Goal: Task Accomplishment & Management: Manage account settings

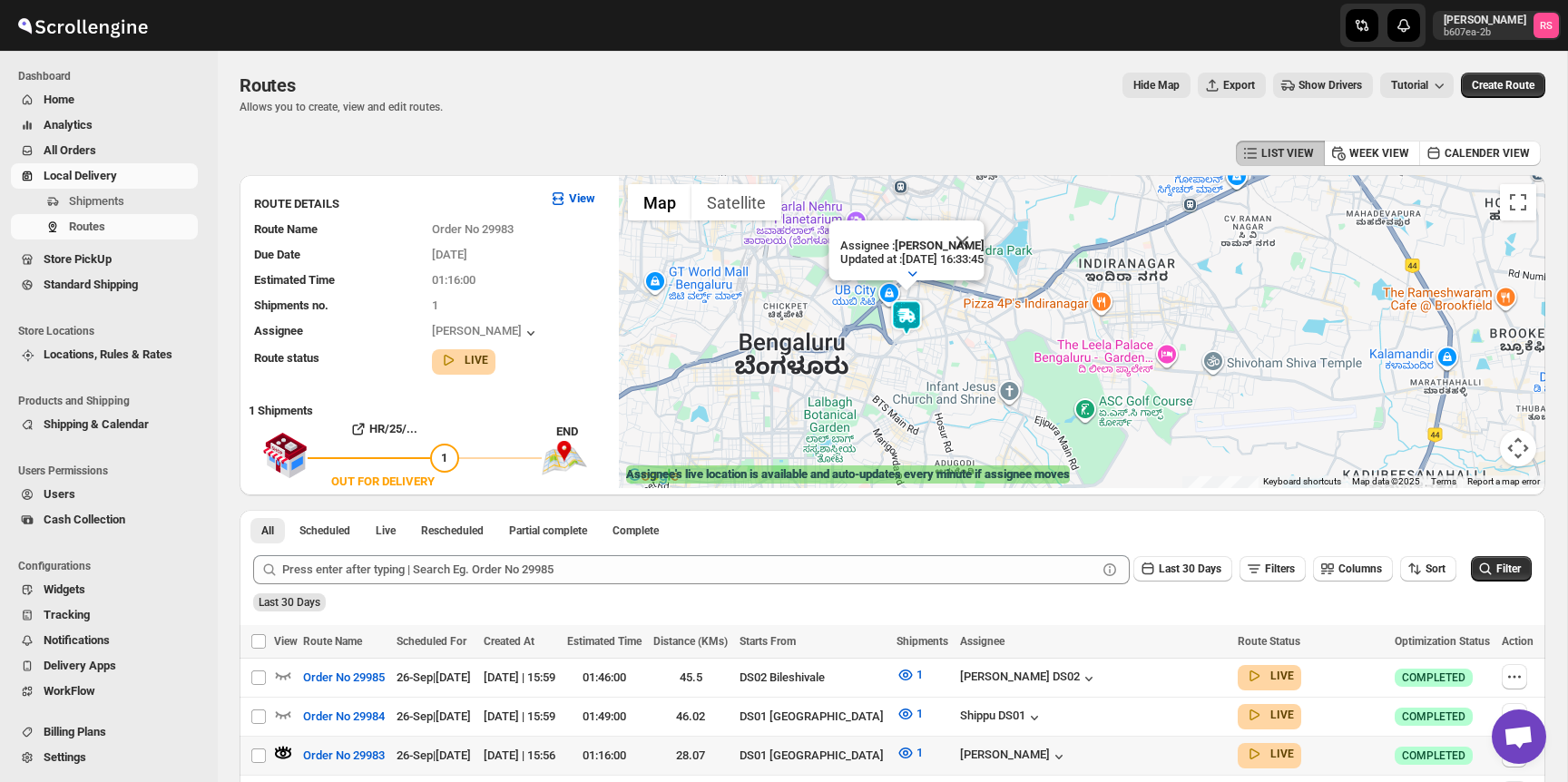
scroll to position [89, 0]
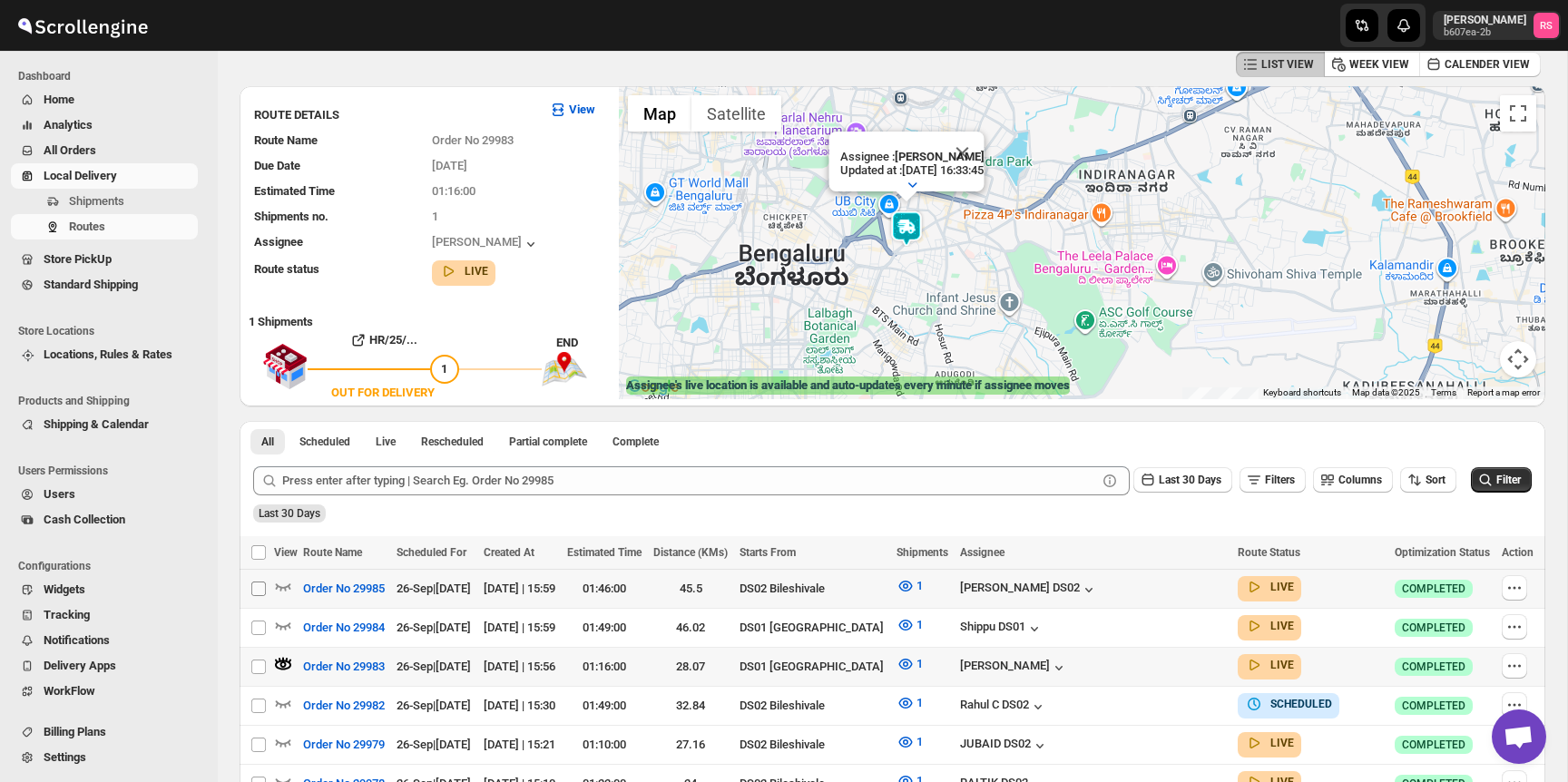
click at [261, 585] on input "Select route" at bounding box center [259, 590] width 15 height 15
checkbox input "true"
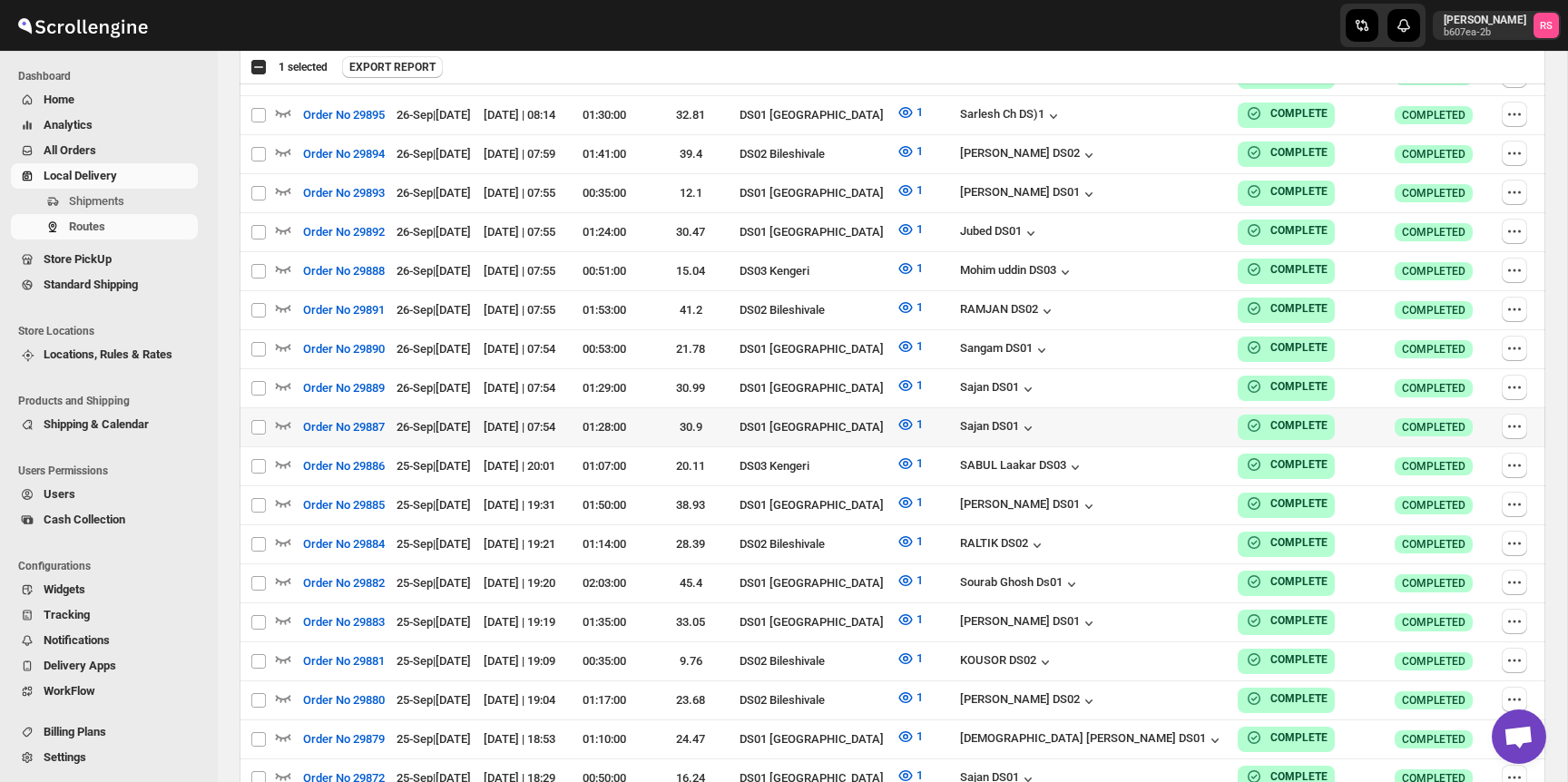
scroll to position [3885, 0]
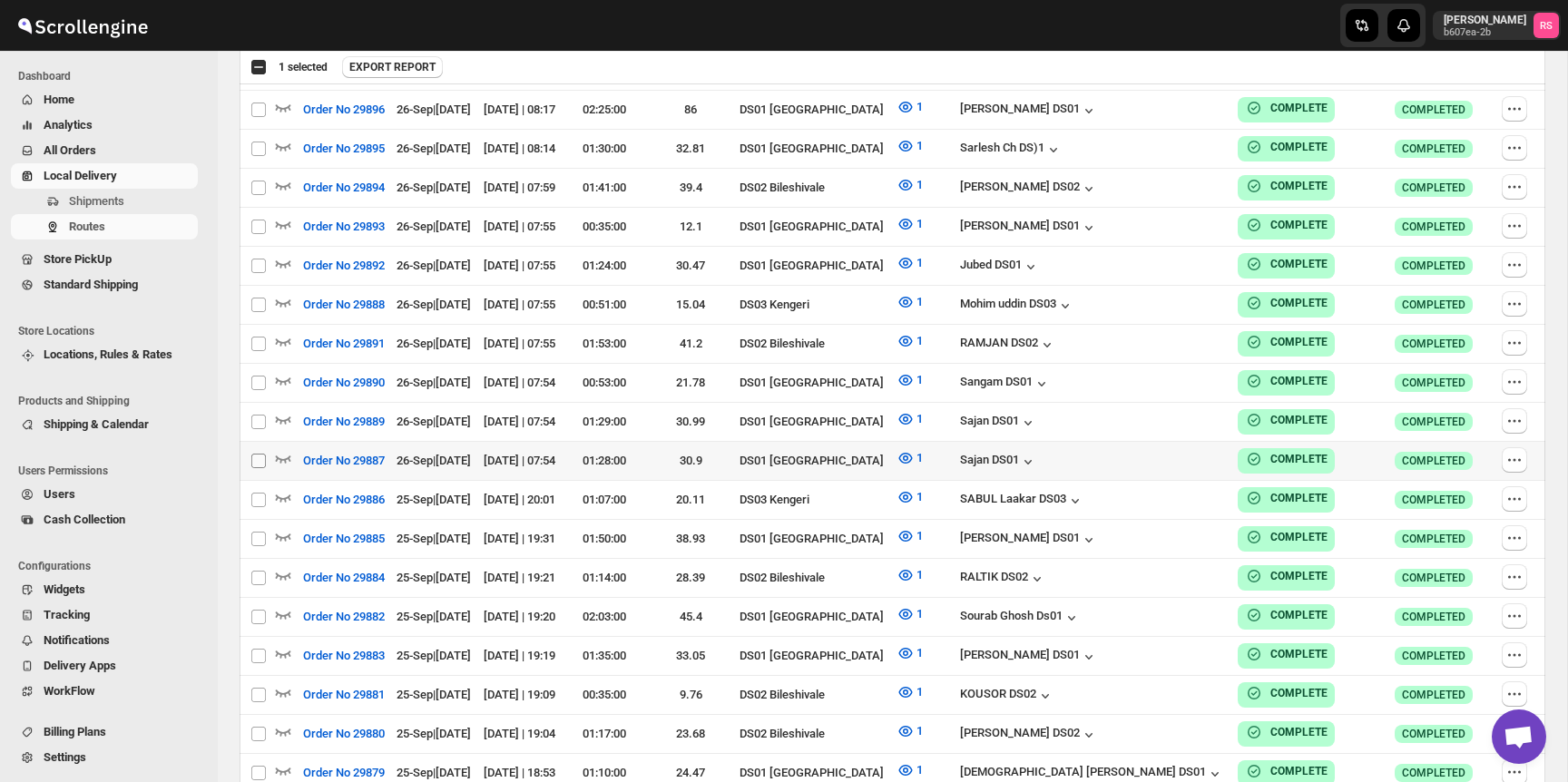
click at [259, 454] on input "Select route" at bounding box center [259, 461] width 15 height 15
checkbox input "true"
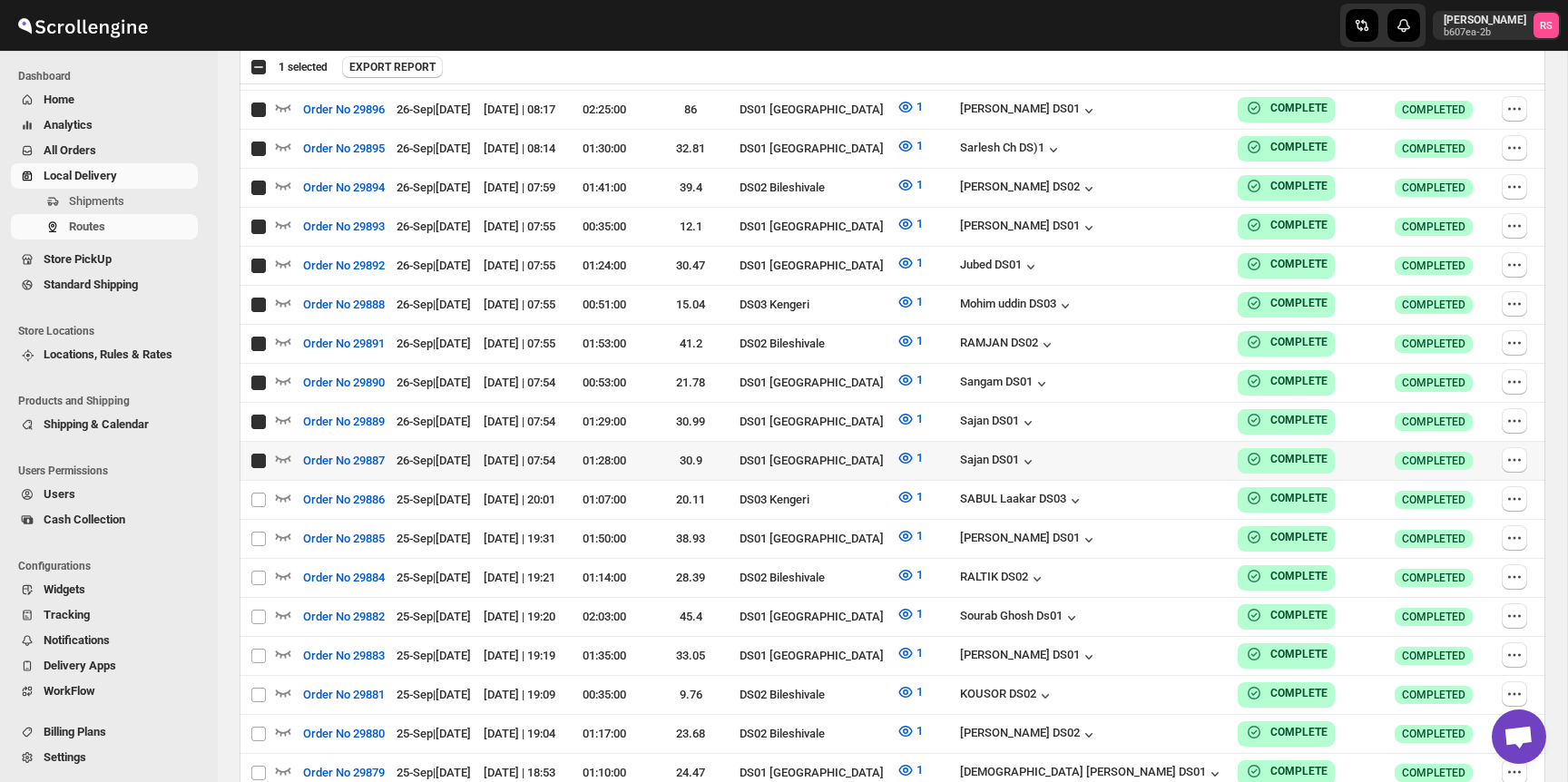
checkbox input "true"
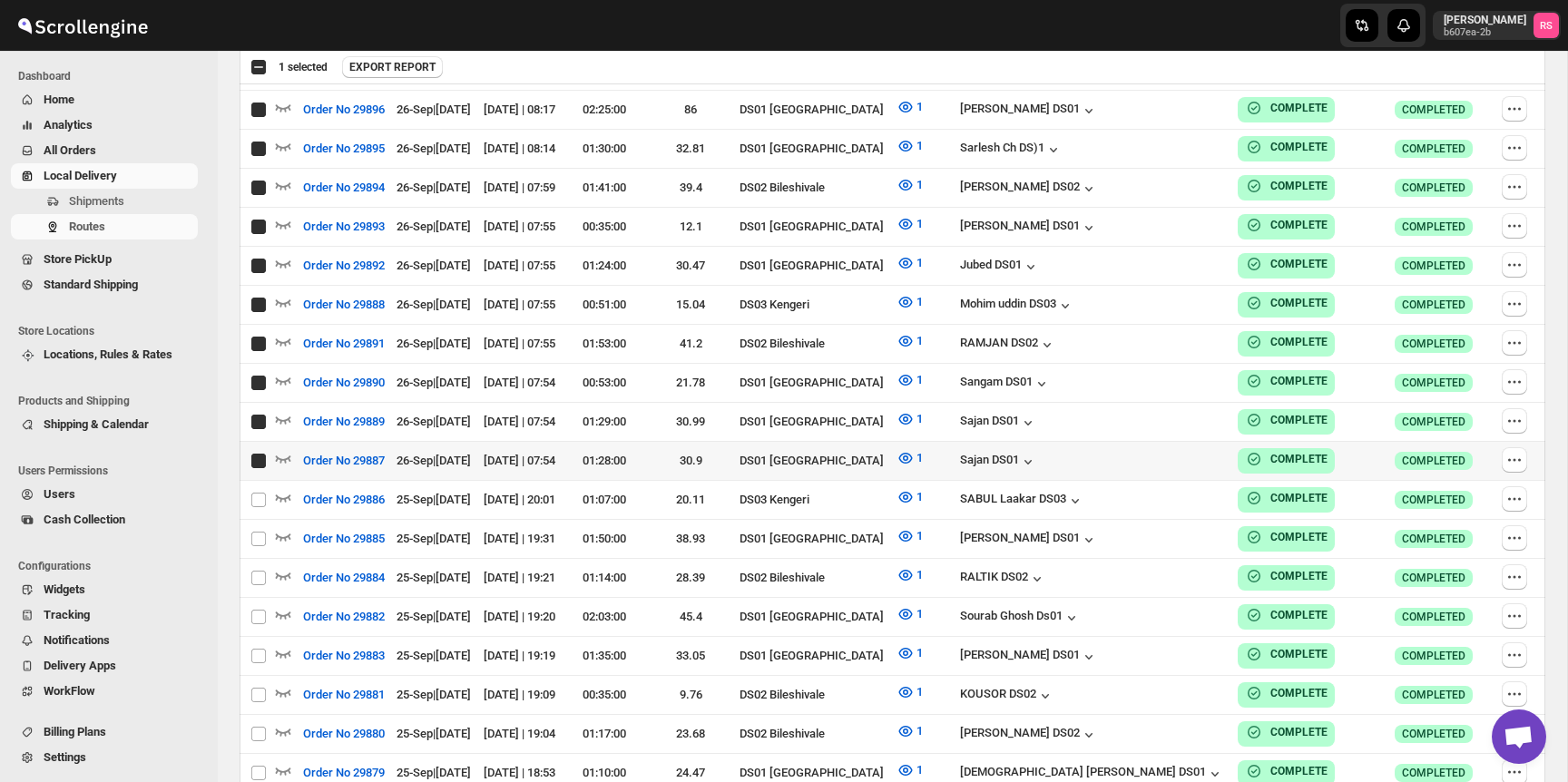
checkbox input "true"
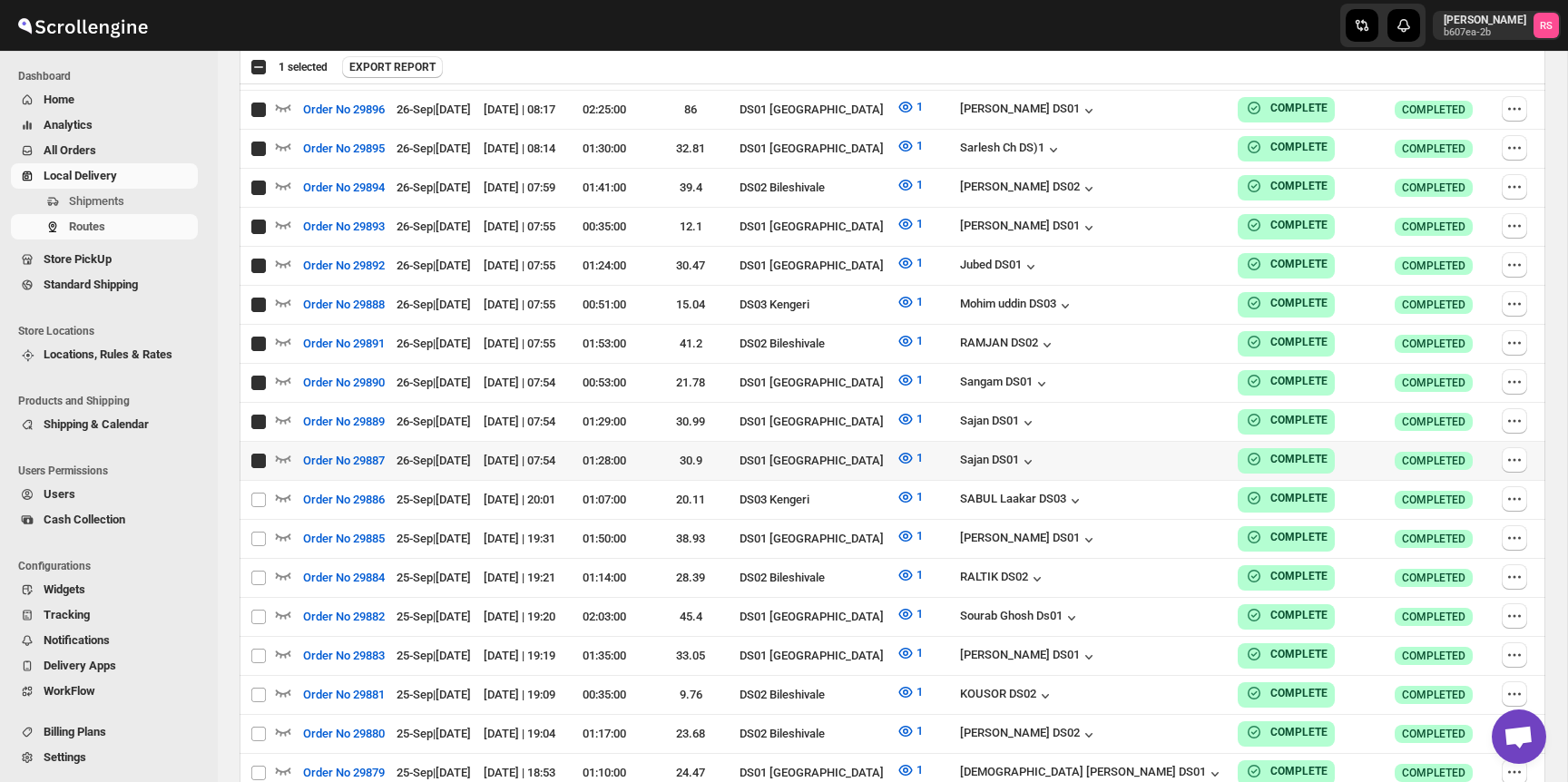
checkbox input "true"
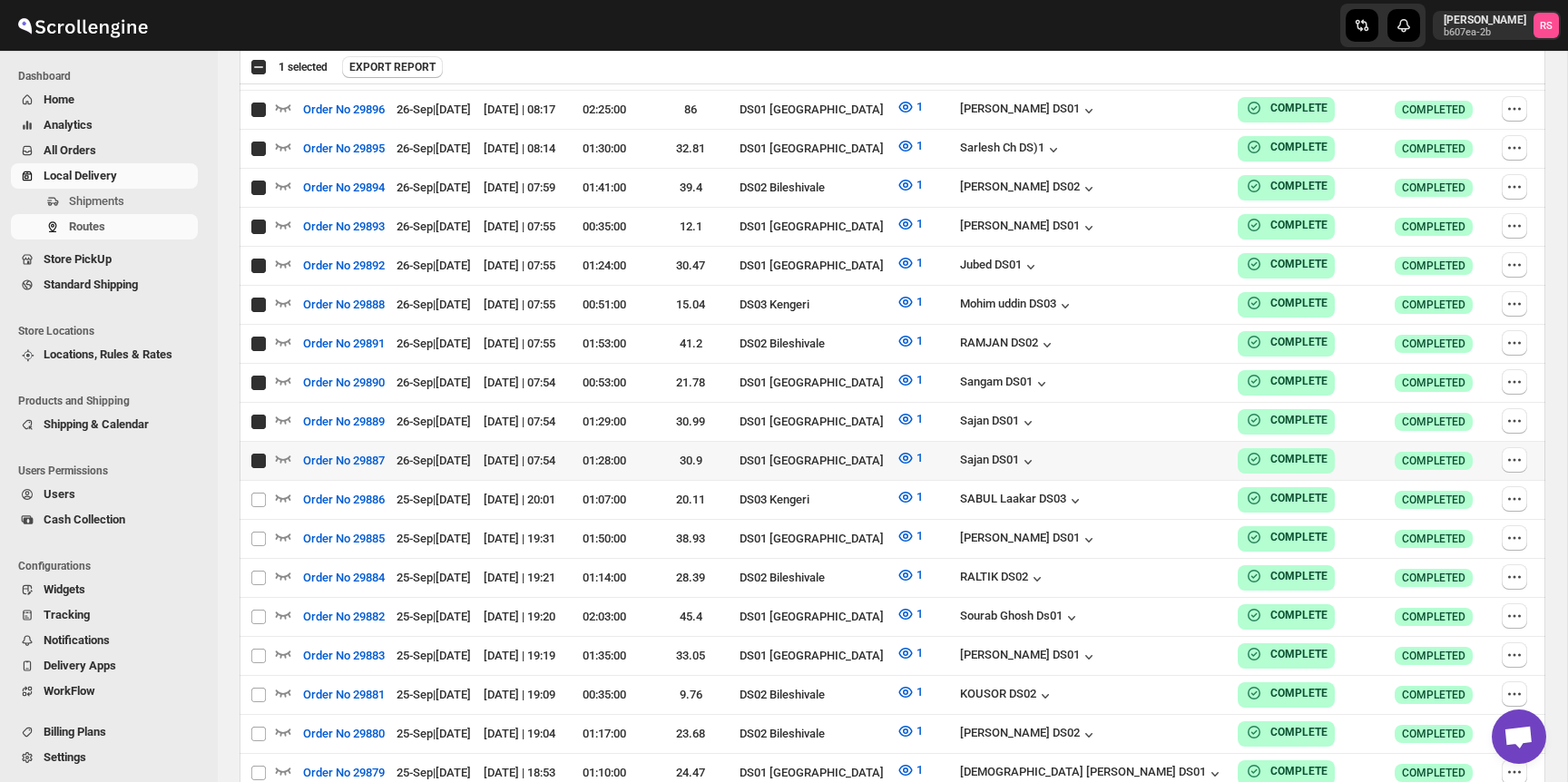
checkbox input "true"
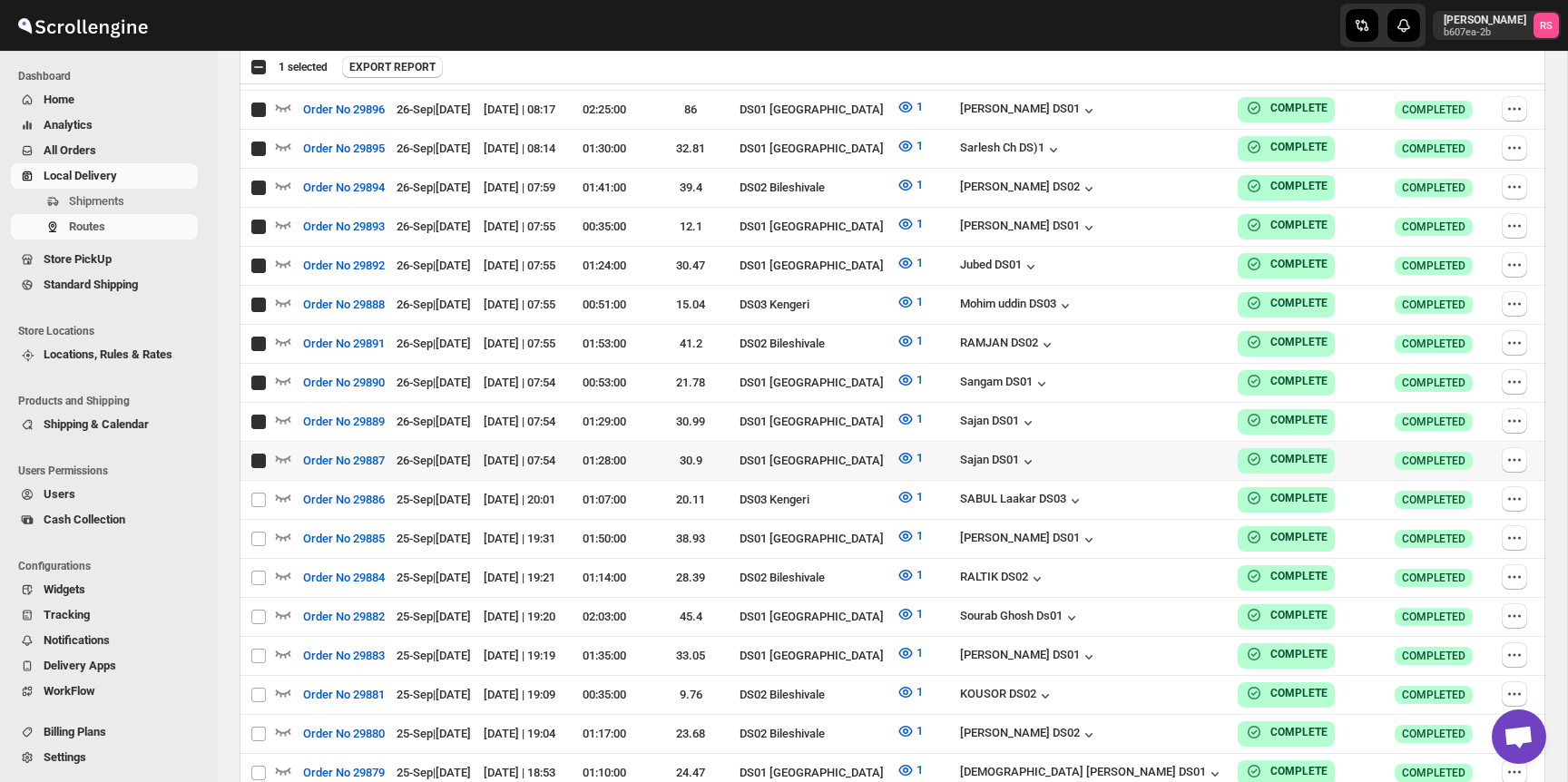
checkbox input "true"
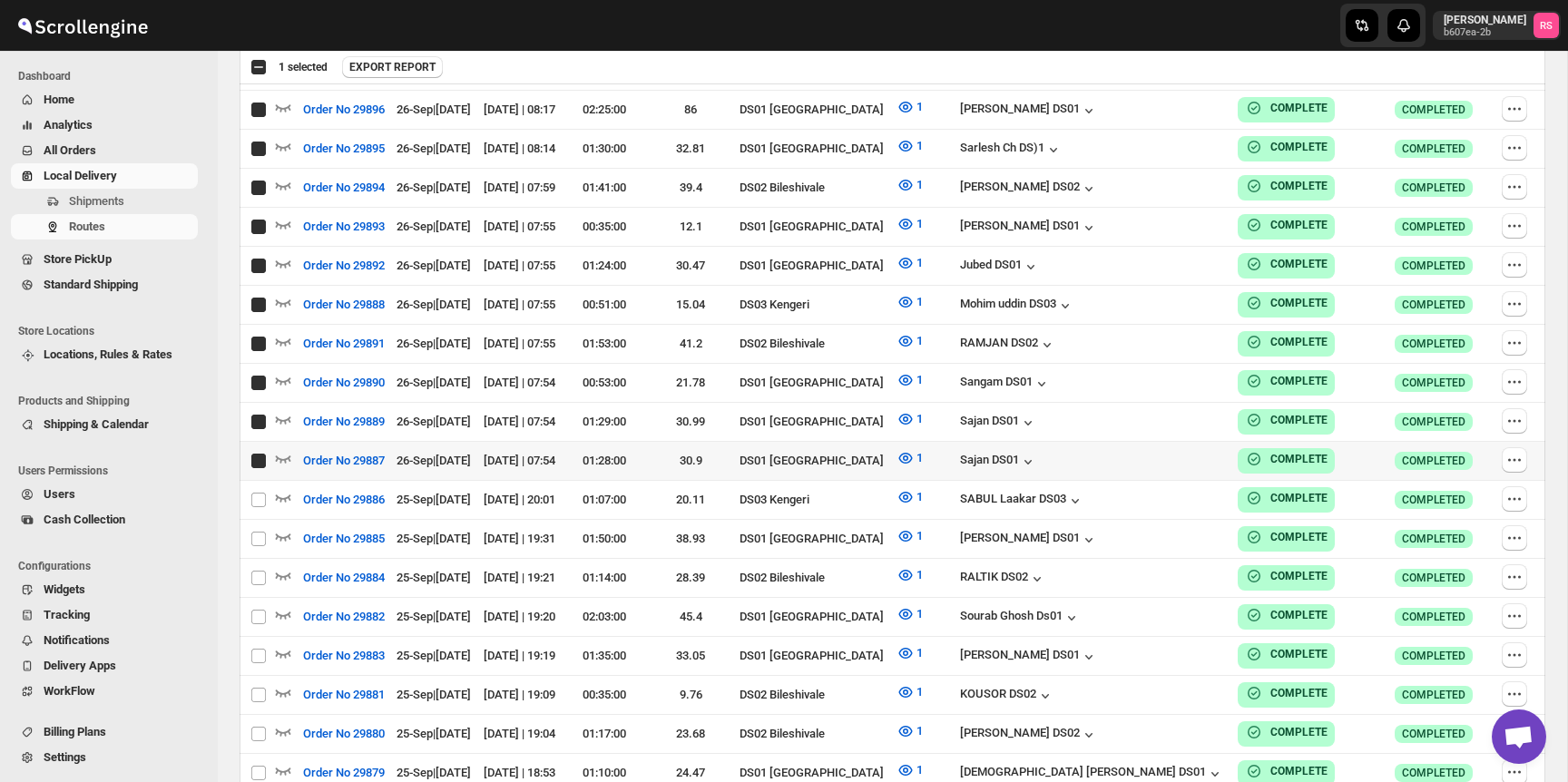
checkbox input "true"
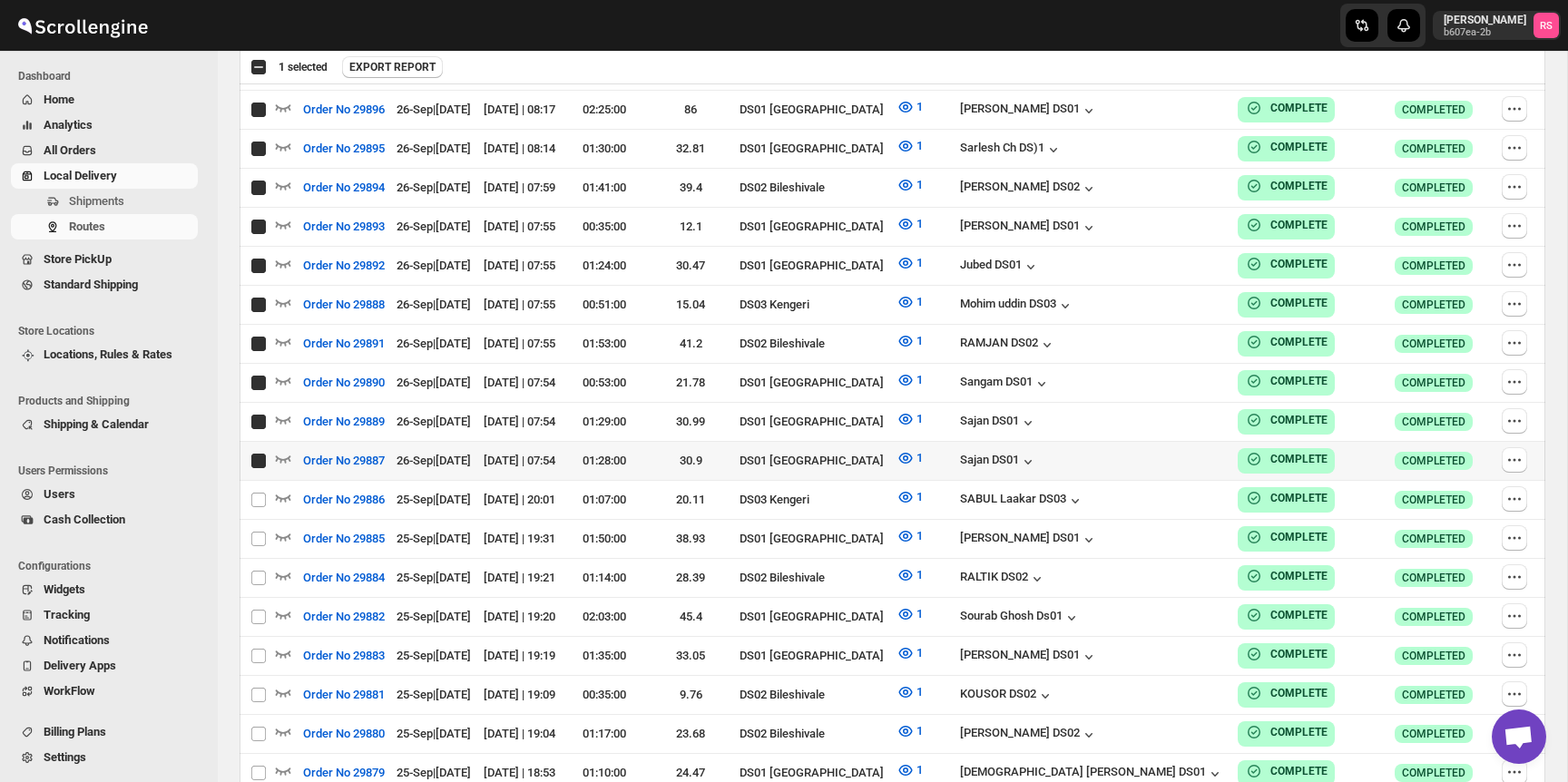
checkbox input "true"
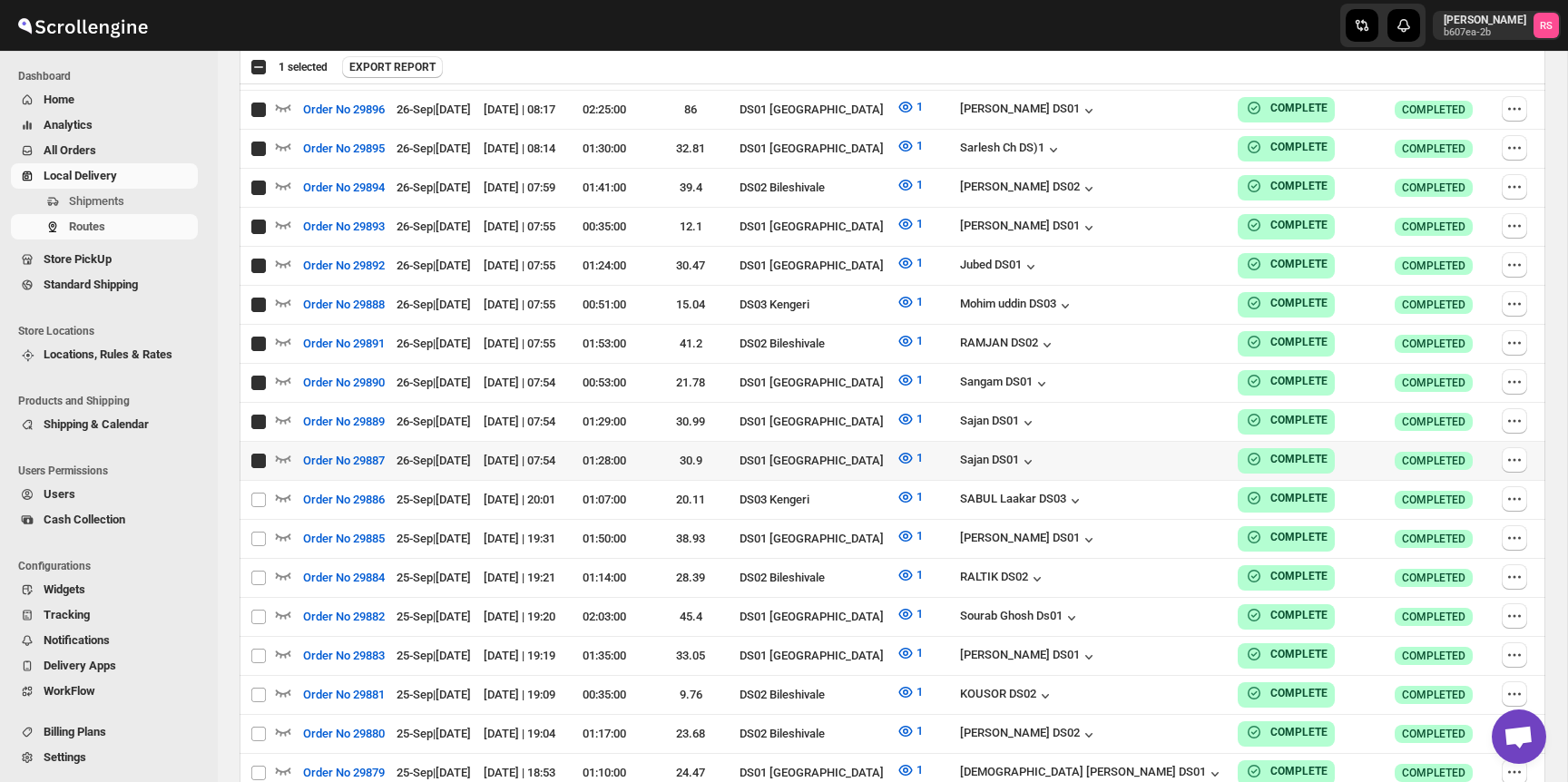
checkbox input "true"
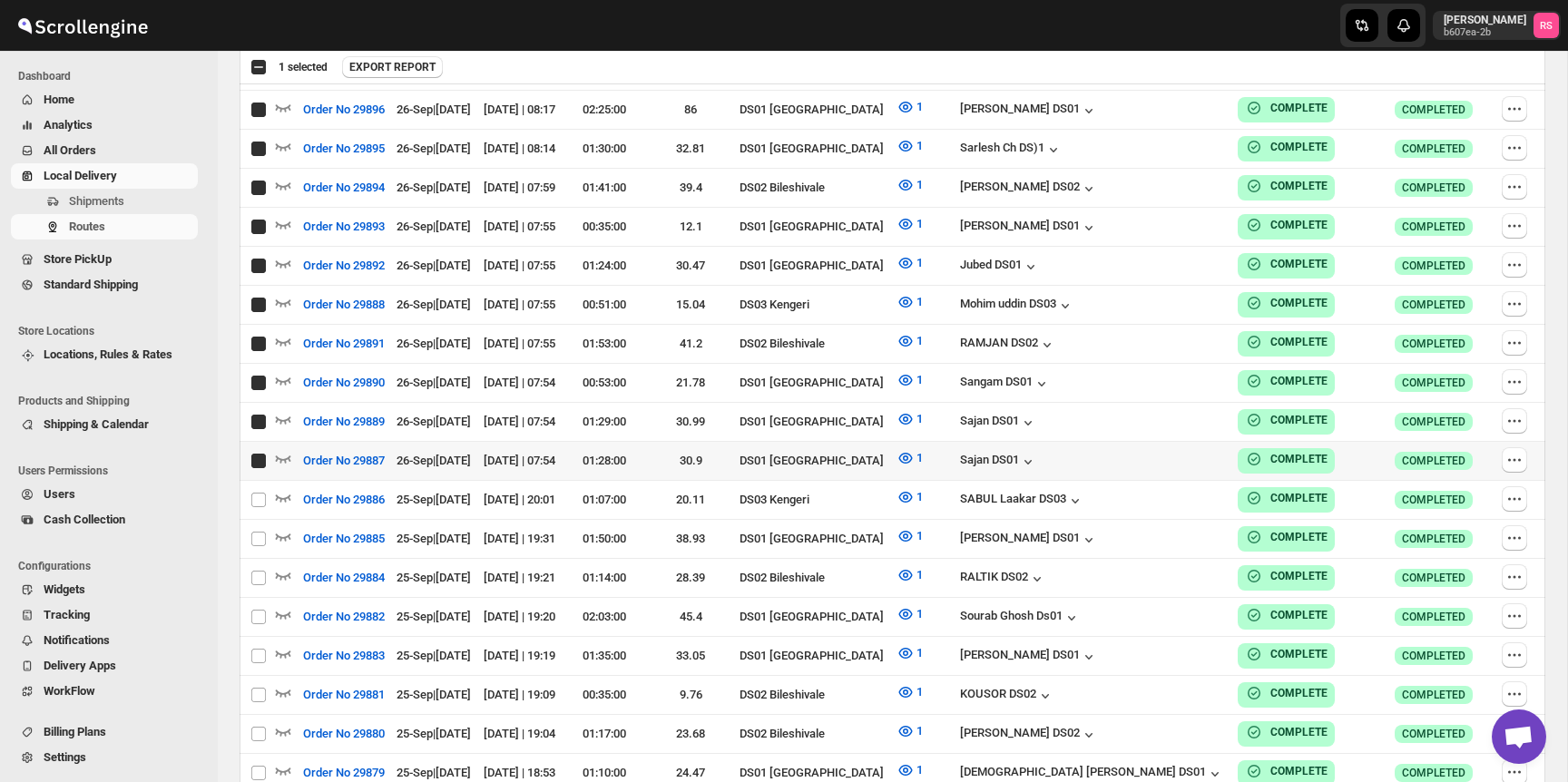
checkbox input "true"
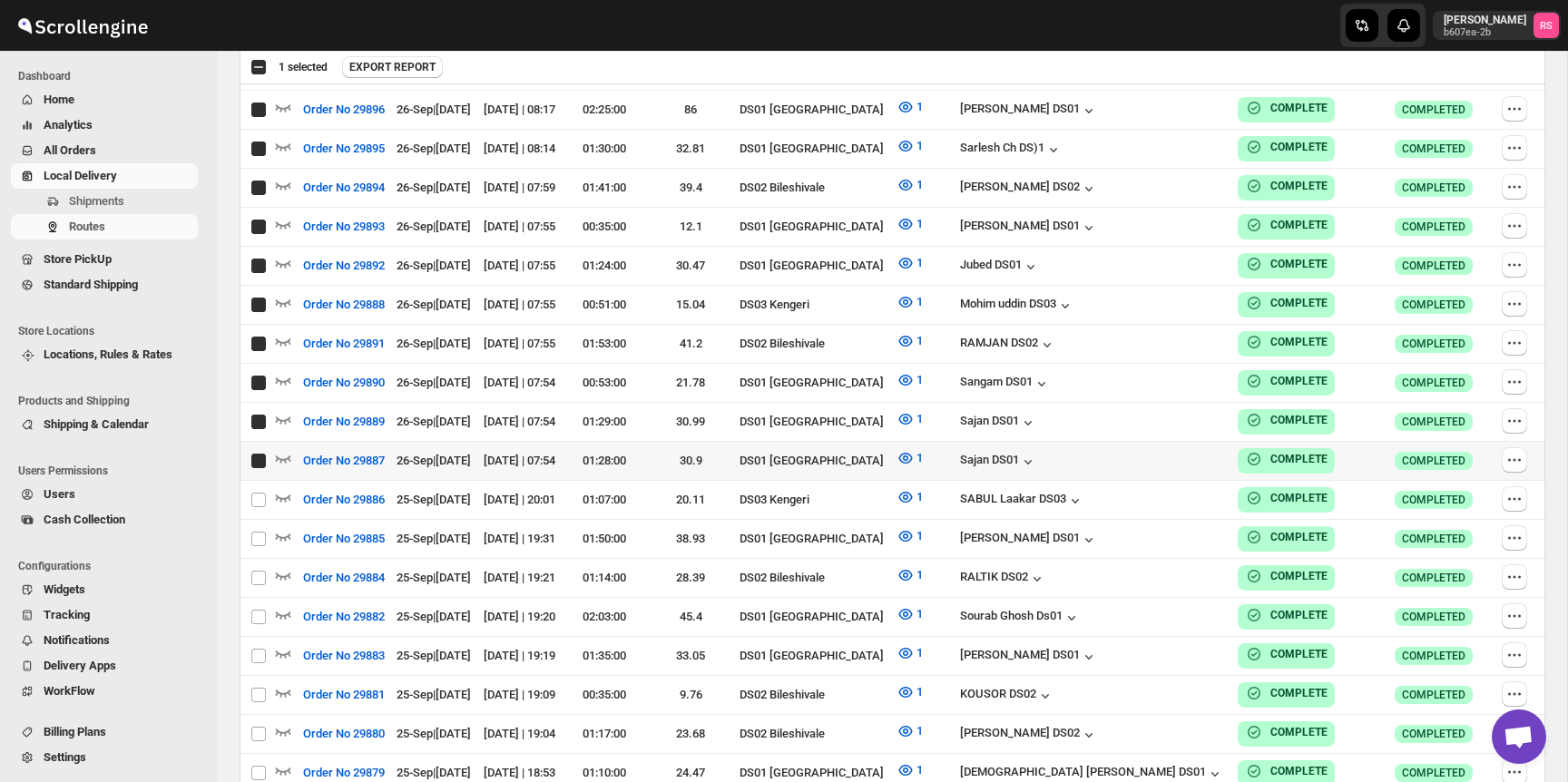
checkbox input "true"
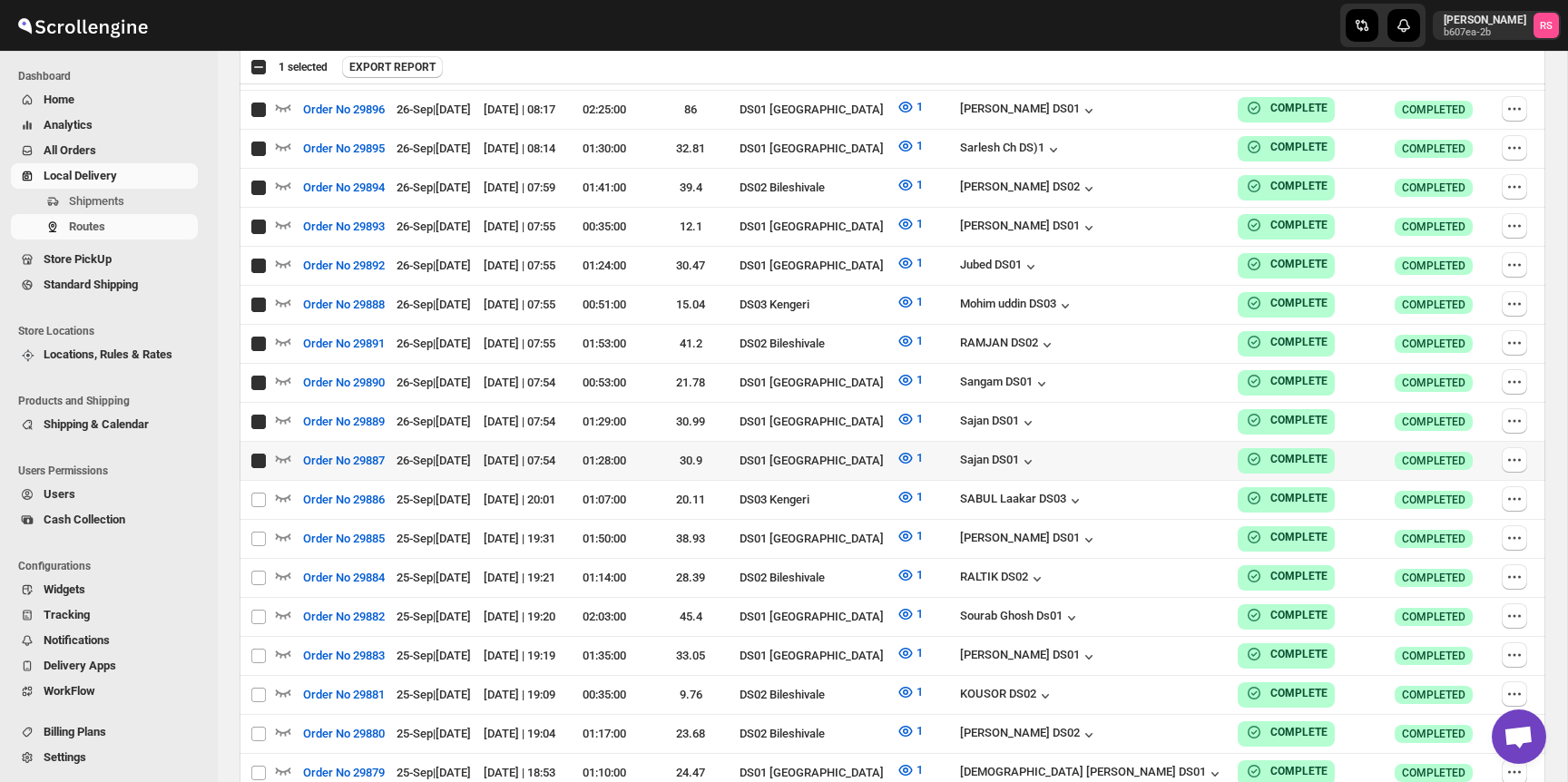
checkbox input "true"
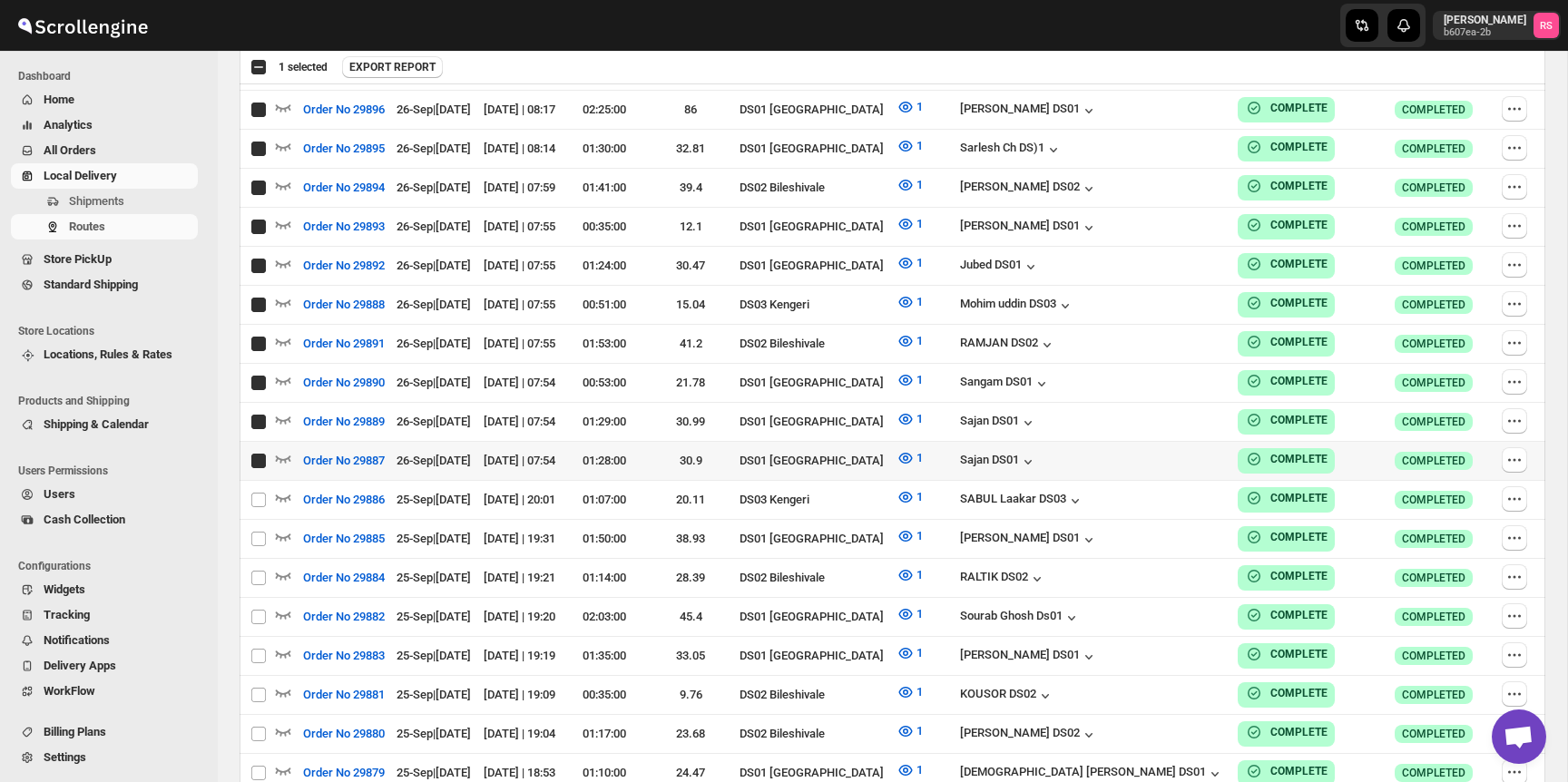
checkbox input "true"
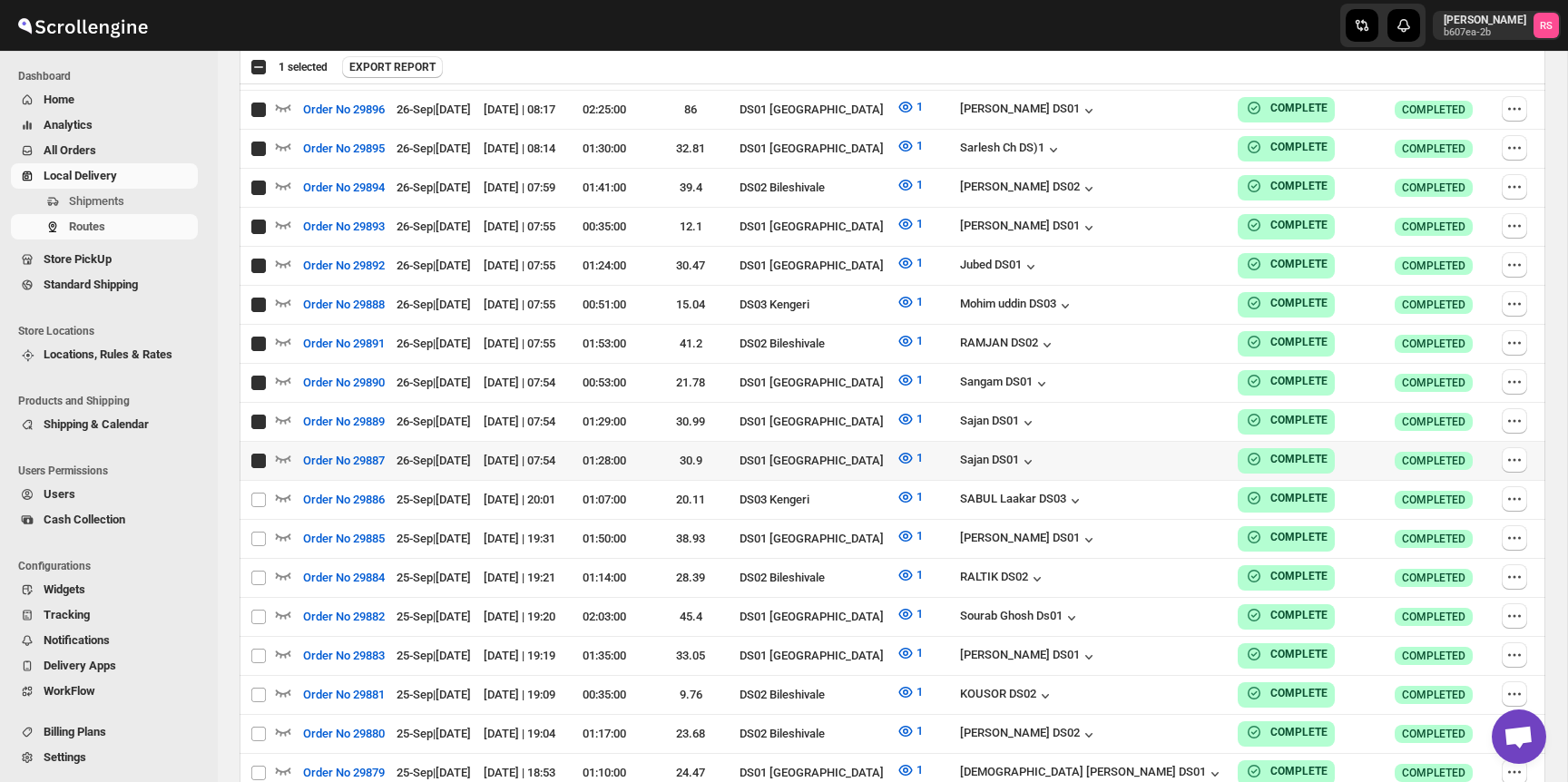
checkbox input "true"
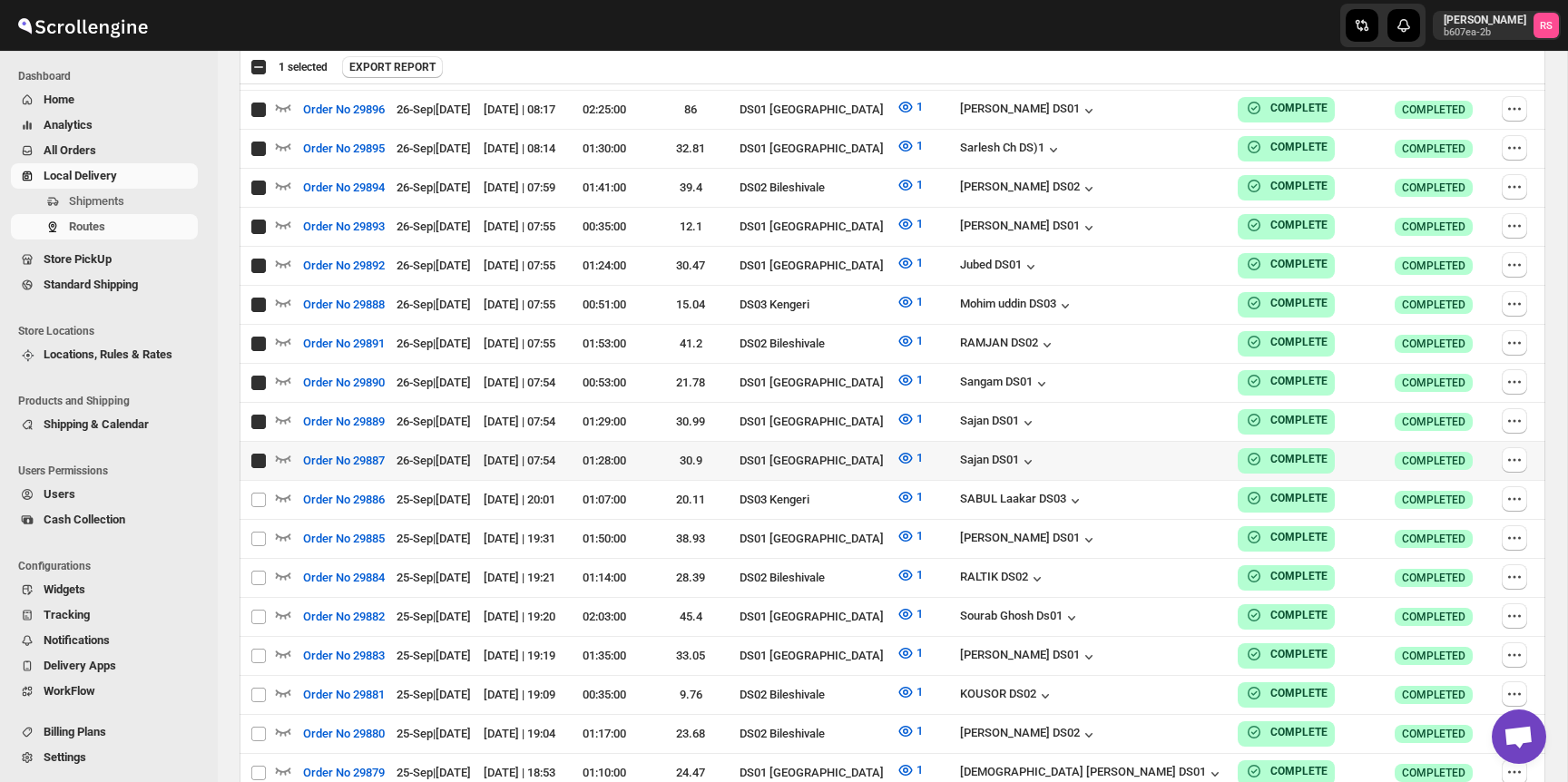
checkbox input "true"
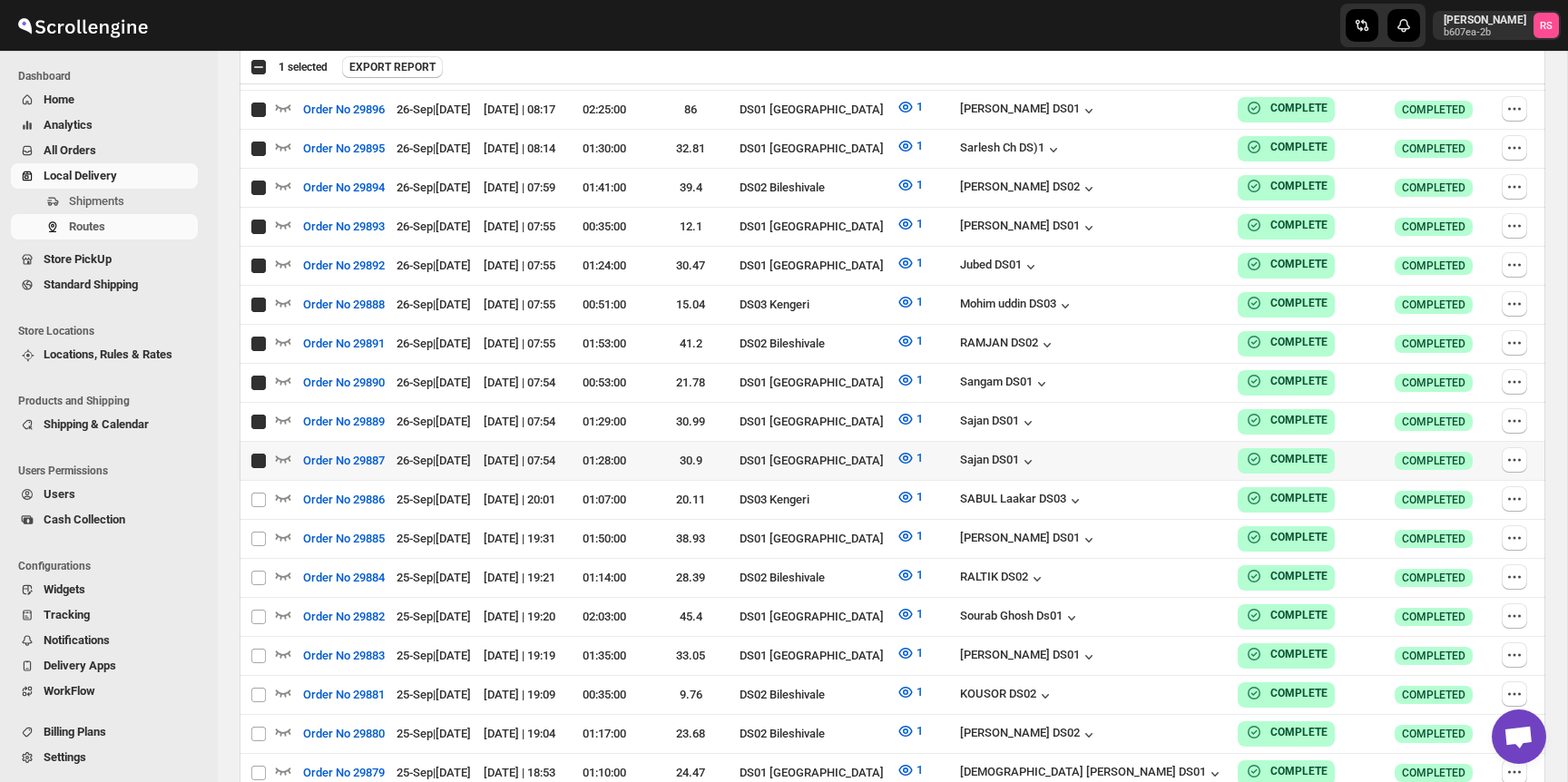
checkbox input "true"
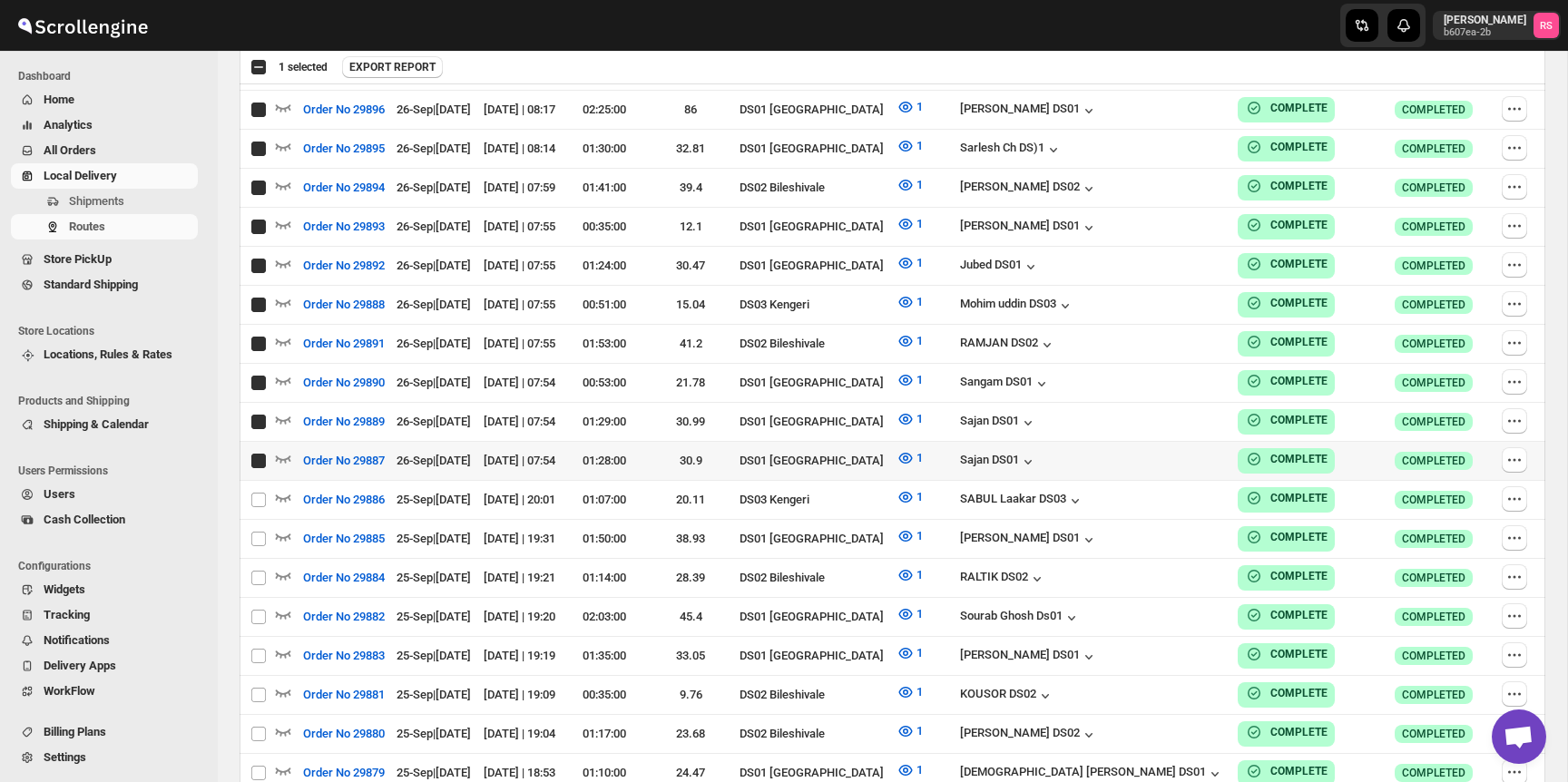
checkbox input "true"
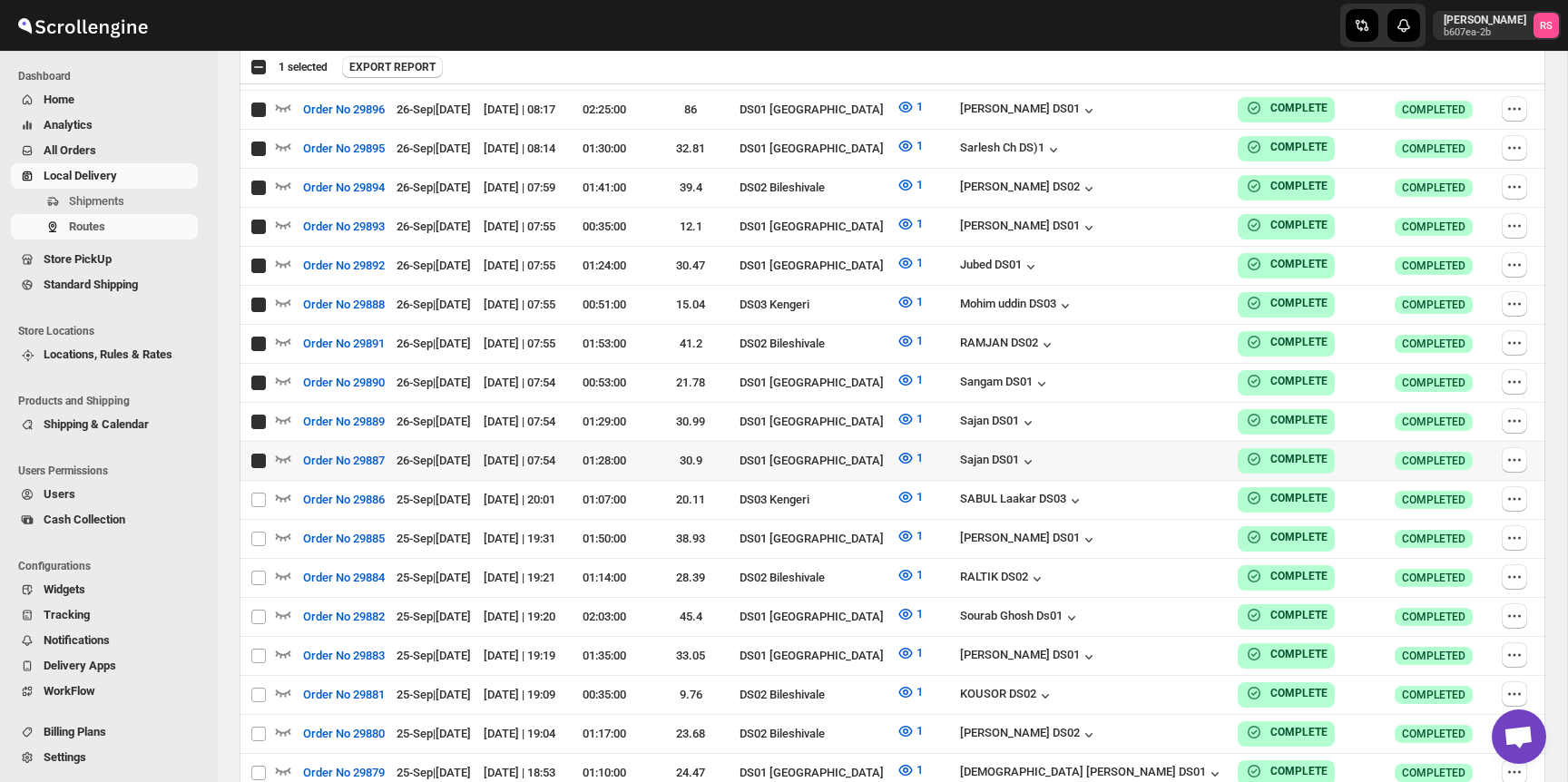
checkbox input "true"
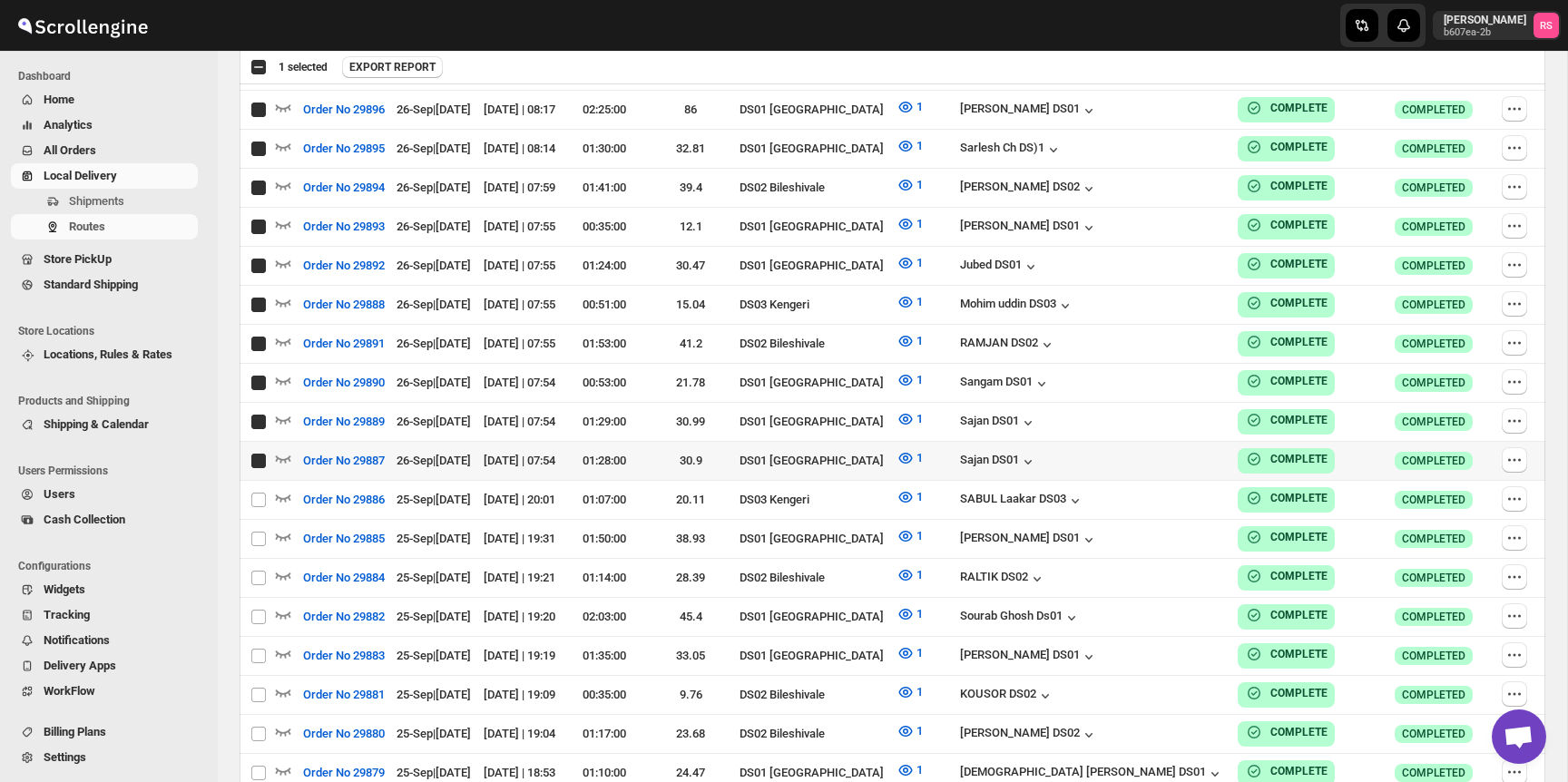
checkbox input "true"
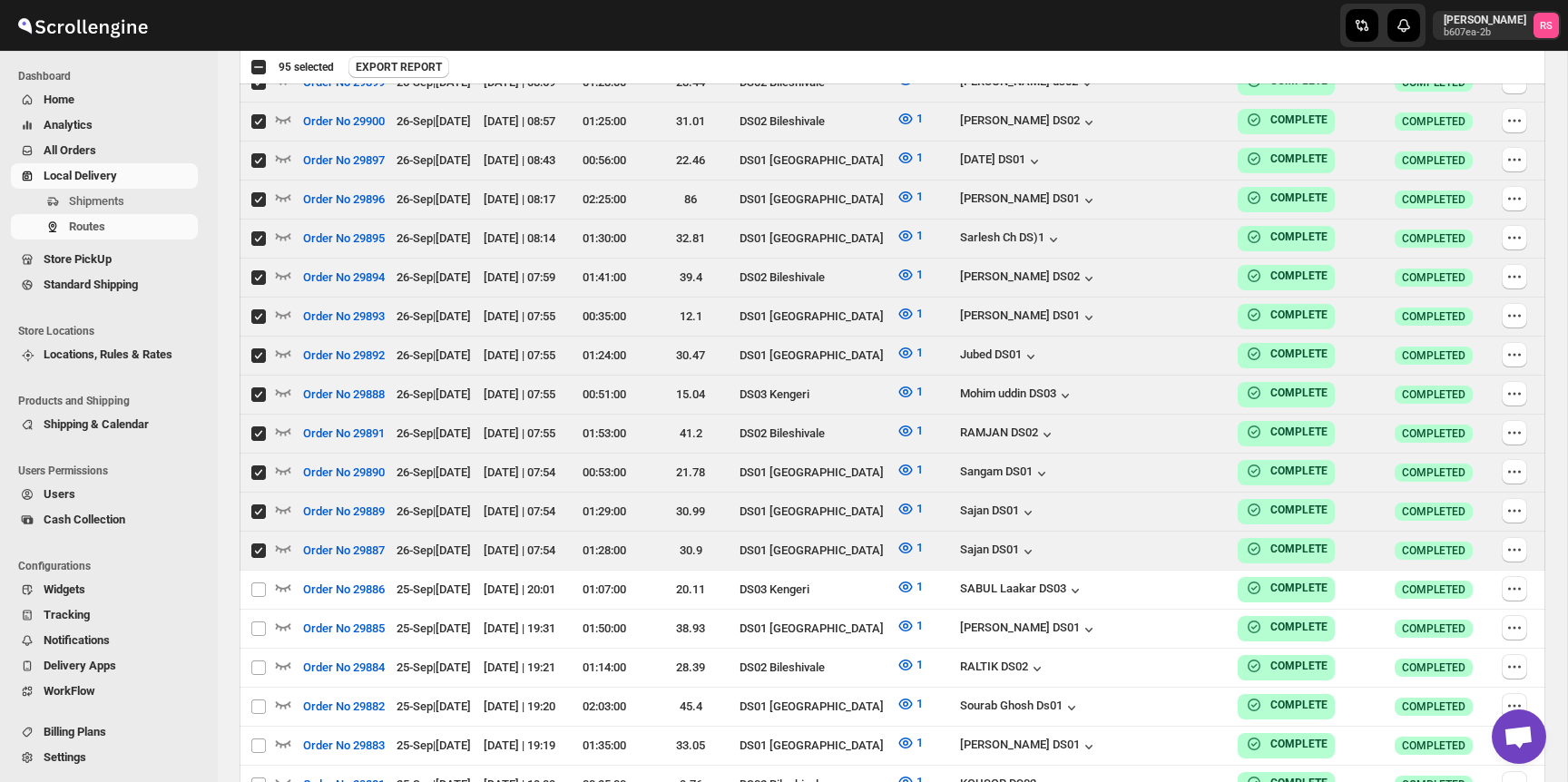
scroll to position [2137, 0]
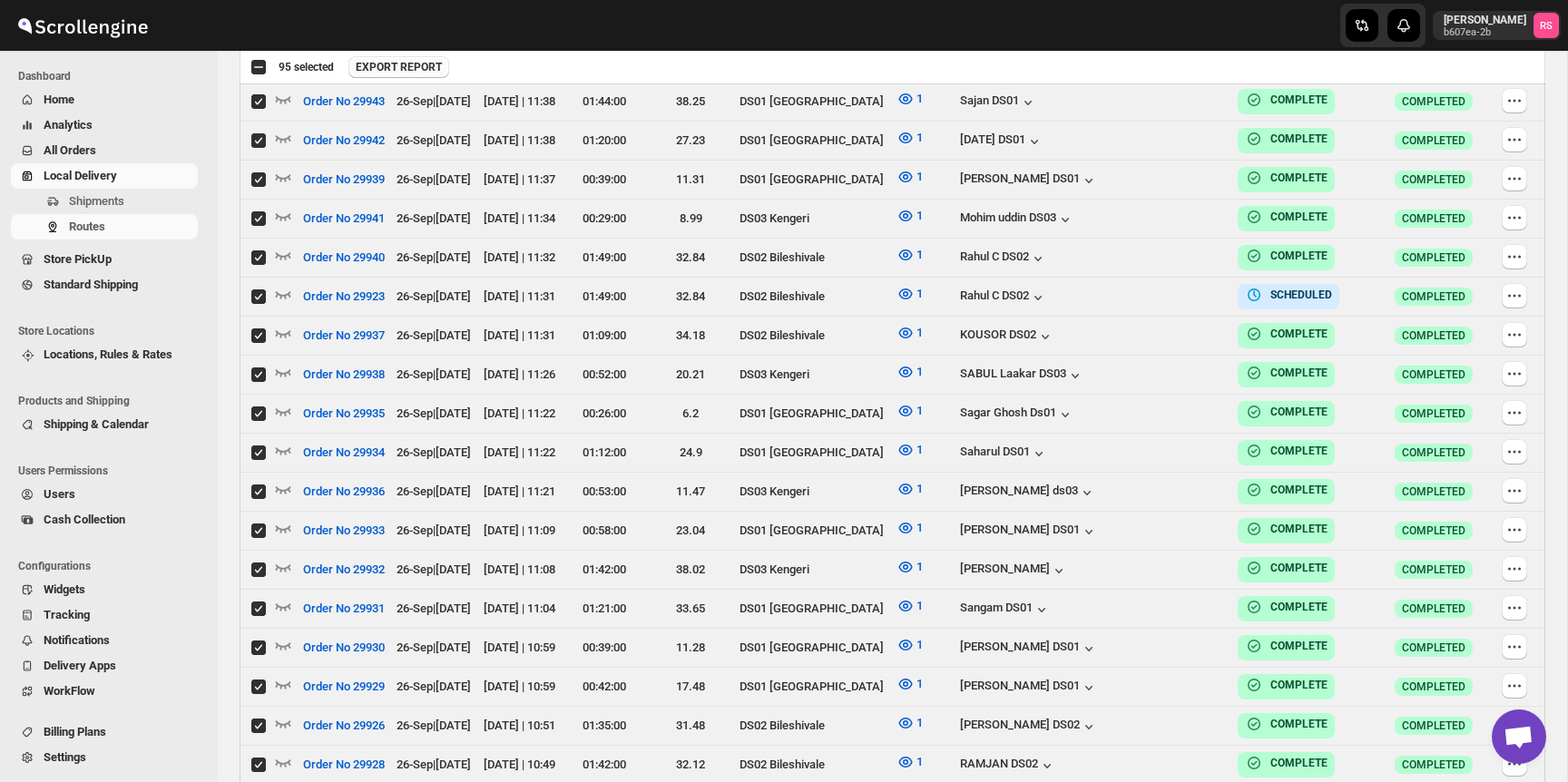
click at [405, 66] on span "EXPORT REPORT" at bounding box center [399, 67] width 86 height 15
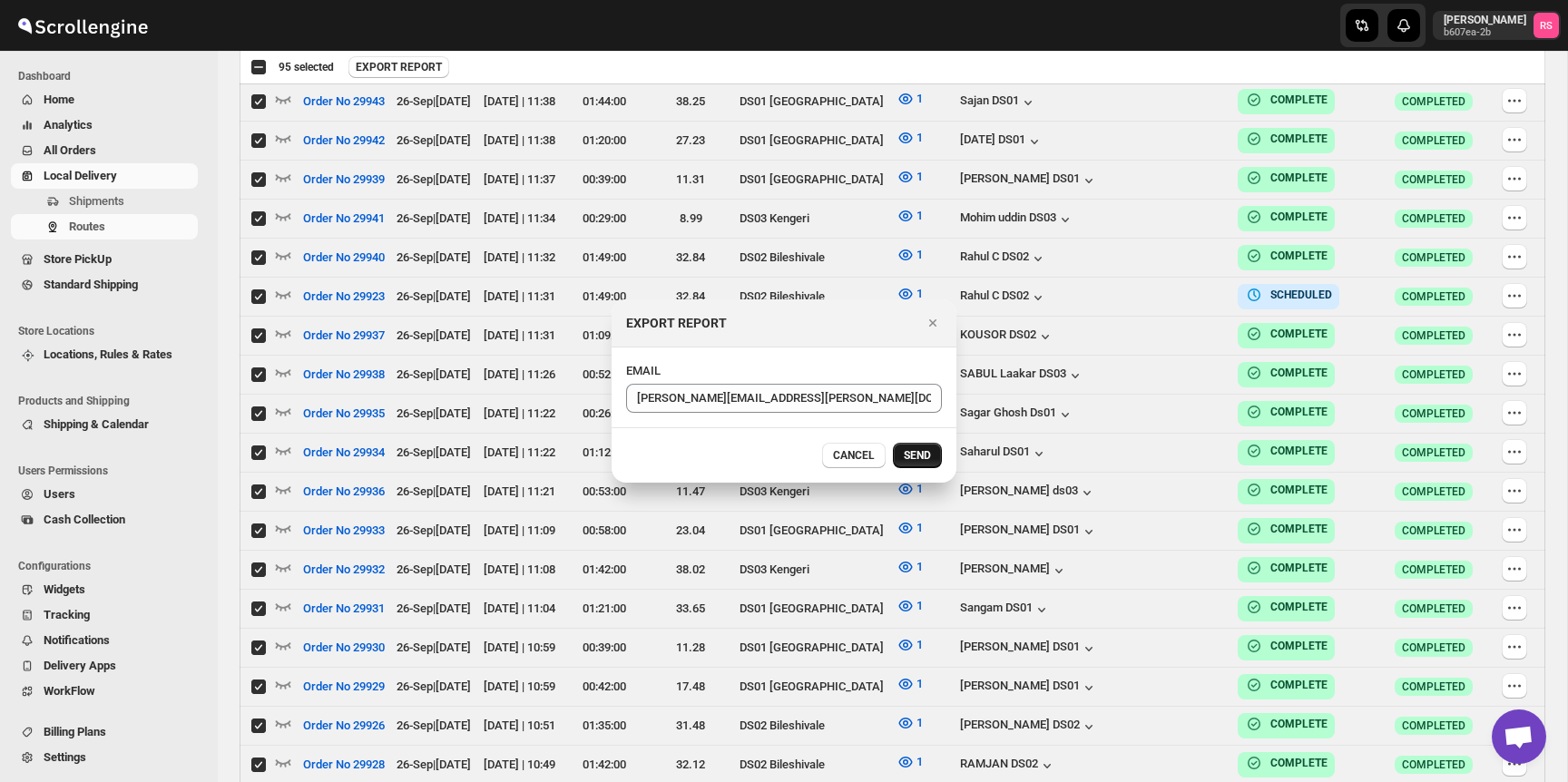
click at [910, 456] on span "SEND" at bounding box center [917, 456] width 27 height 15
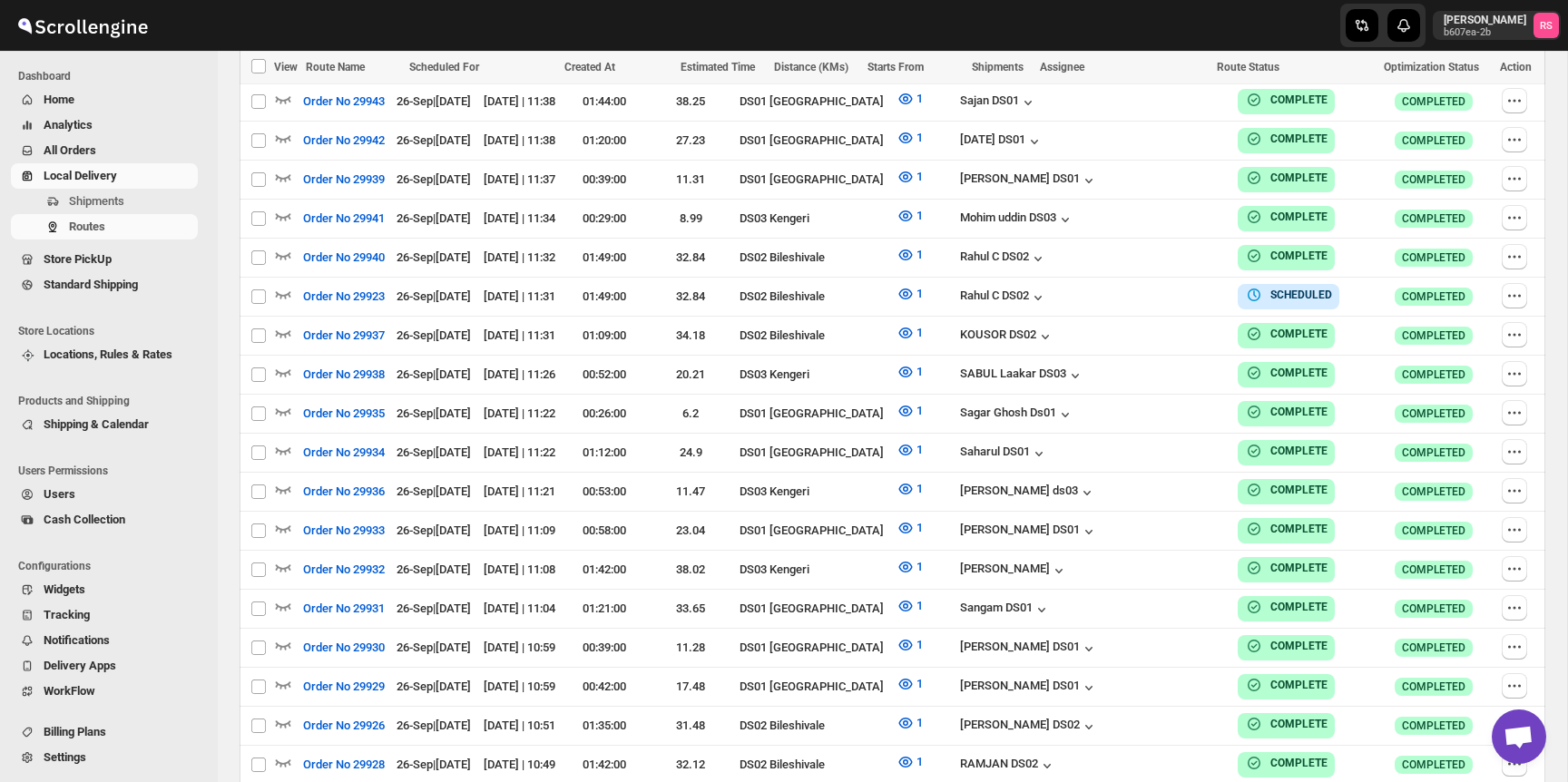
checkbox input "false"
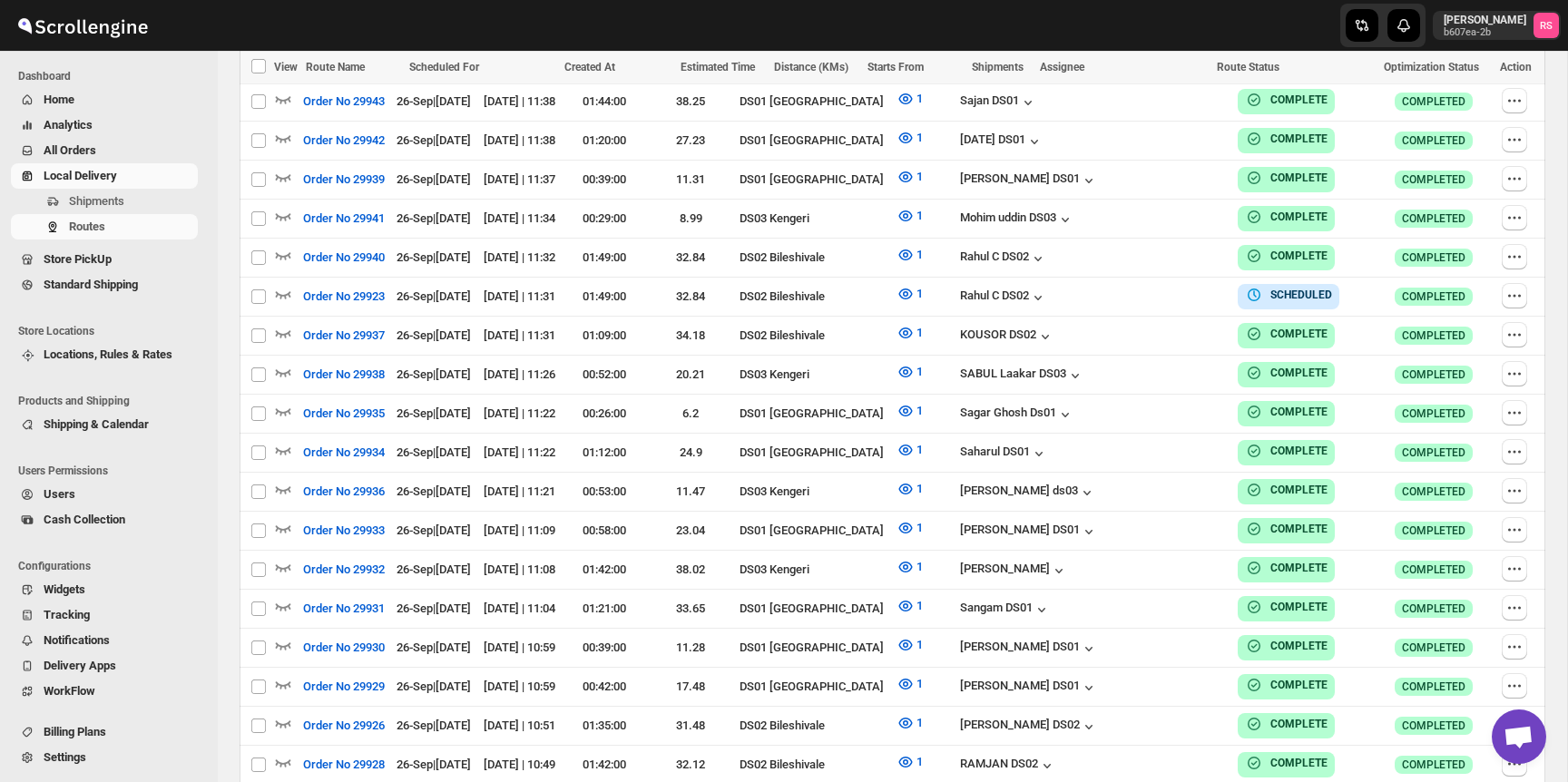
checkbox input "false"
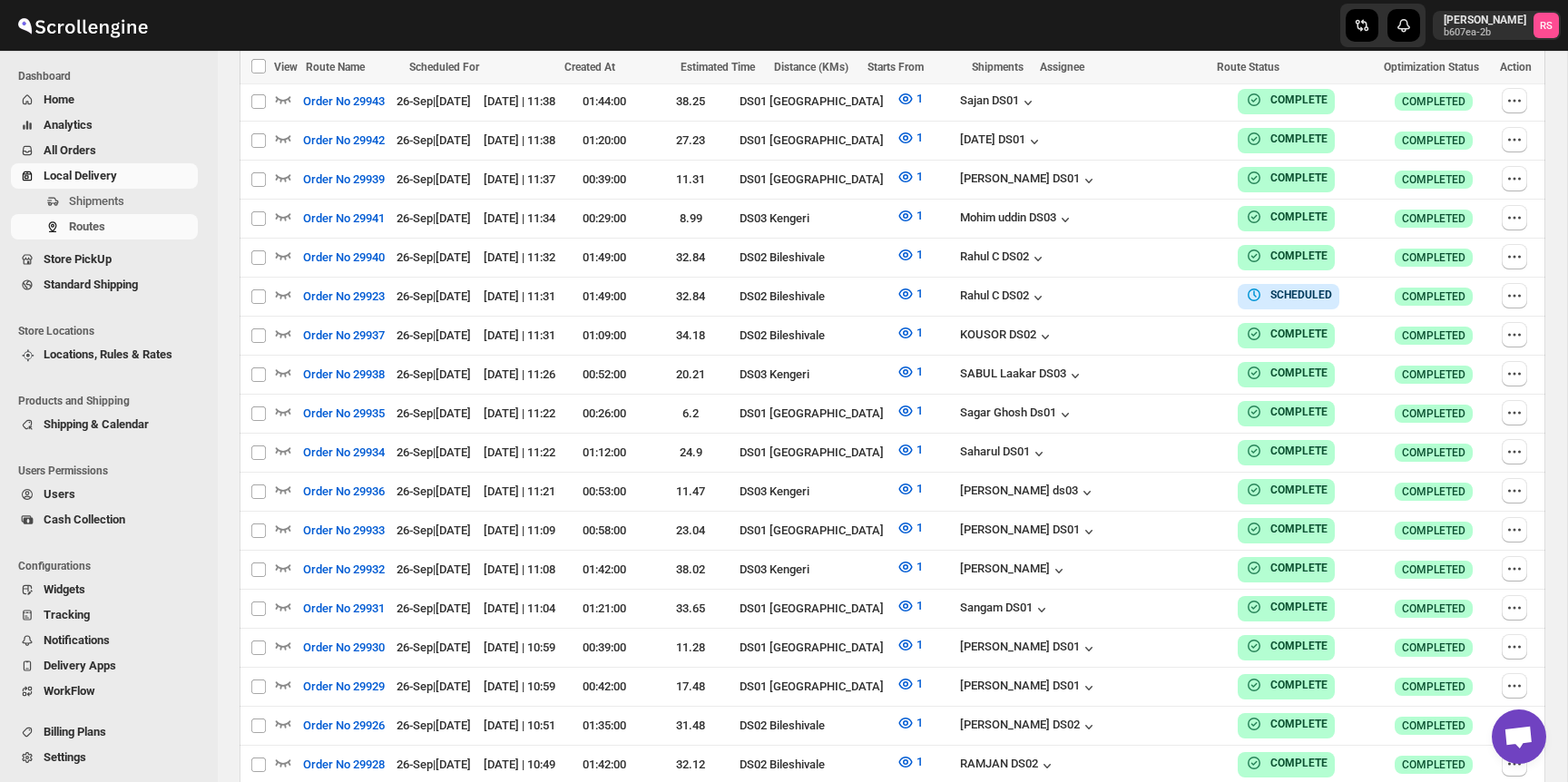
checkbox input "false"
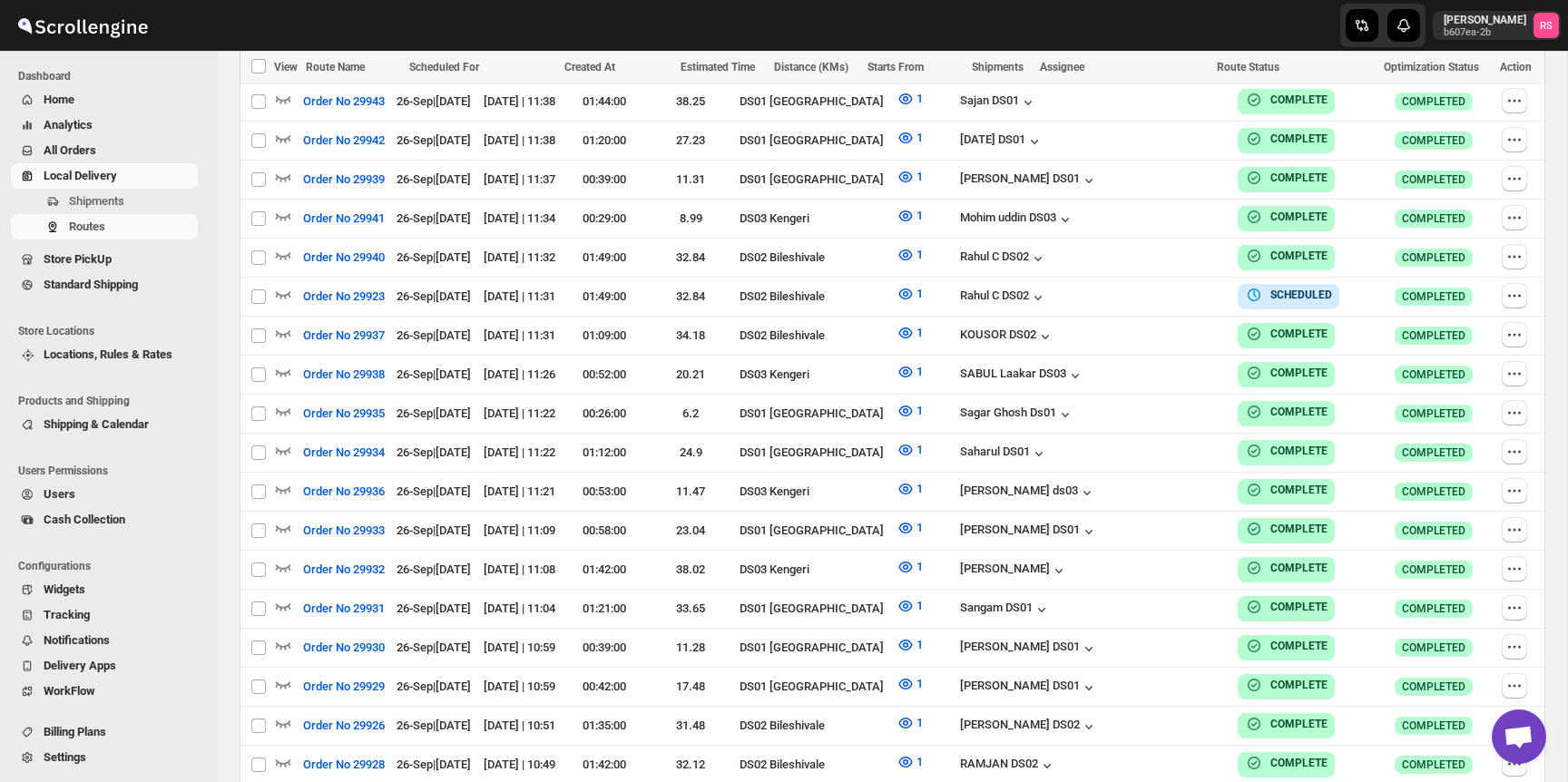
checkbox input "false"
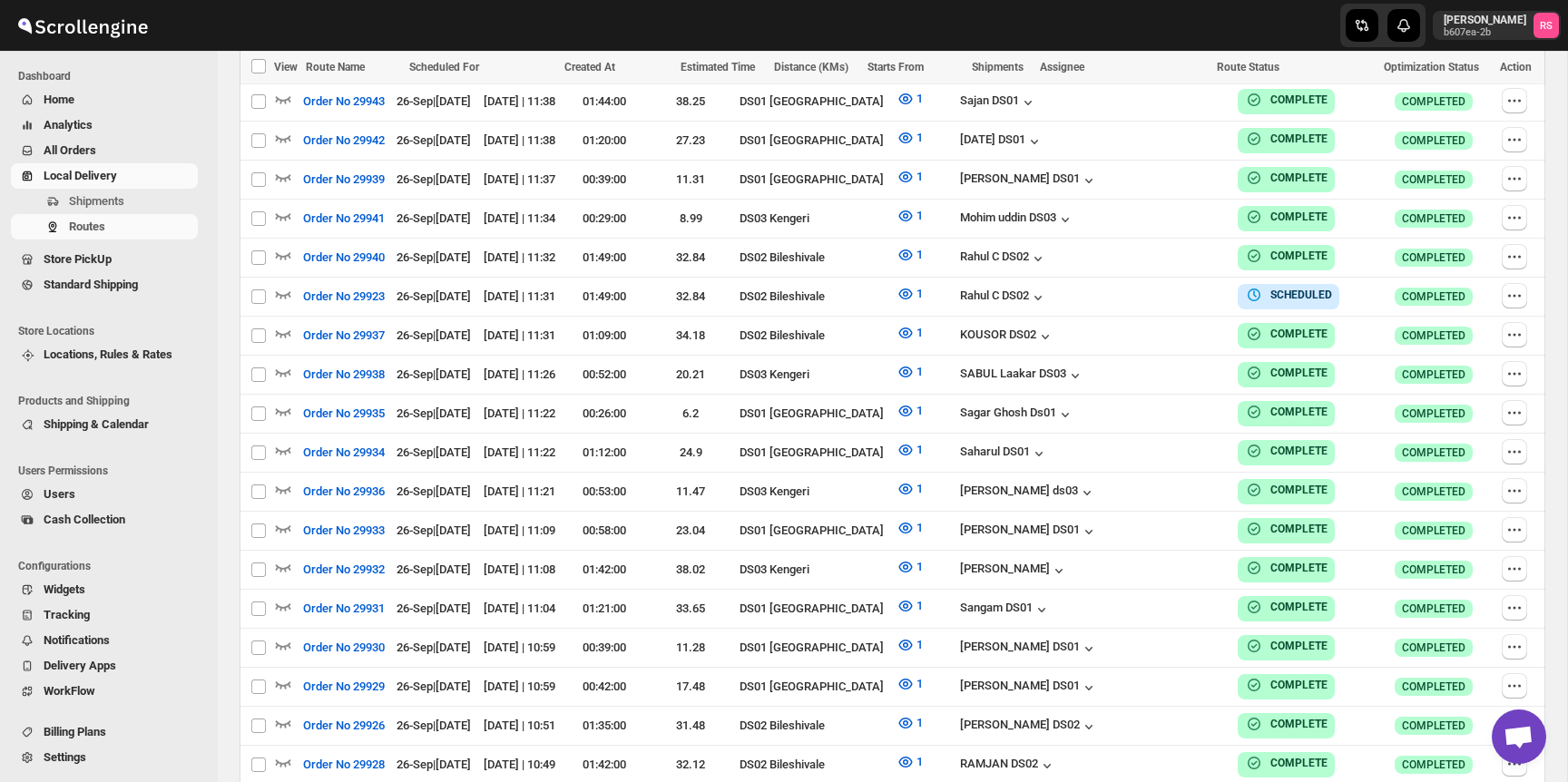
checkbox input "false"
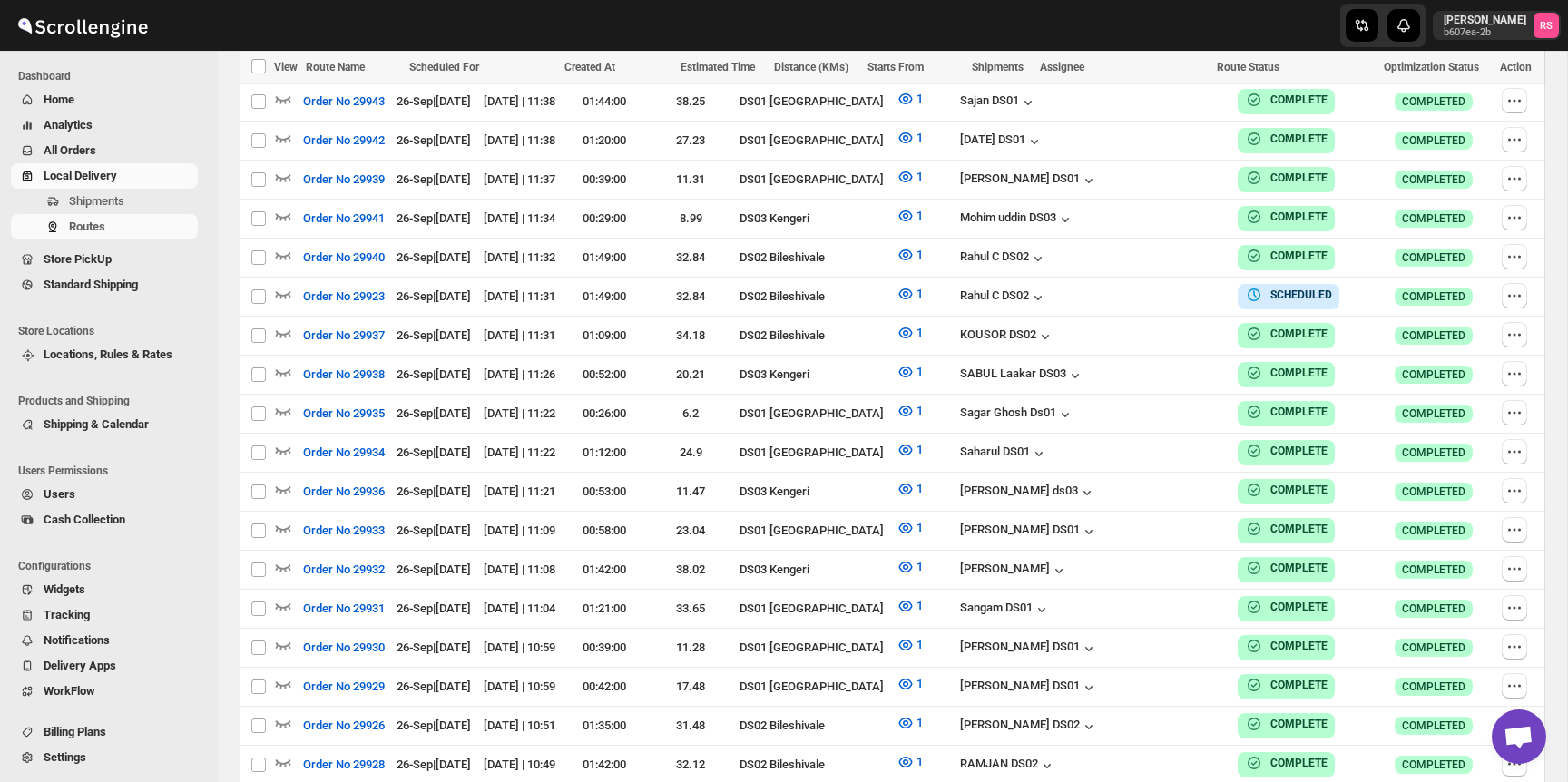
checkbox input "false"
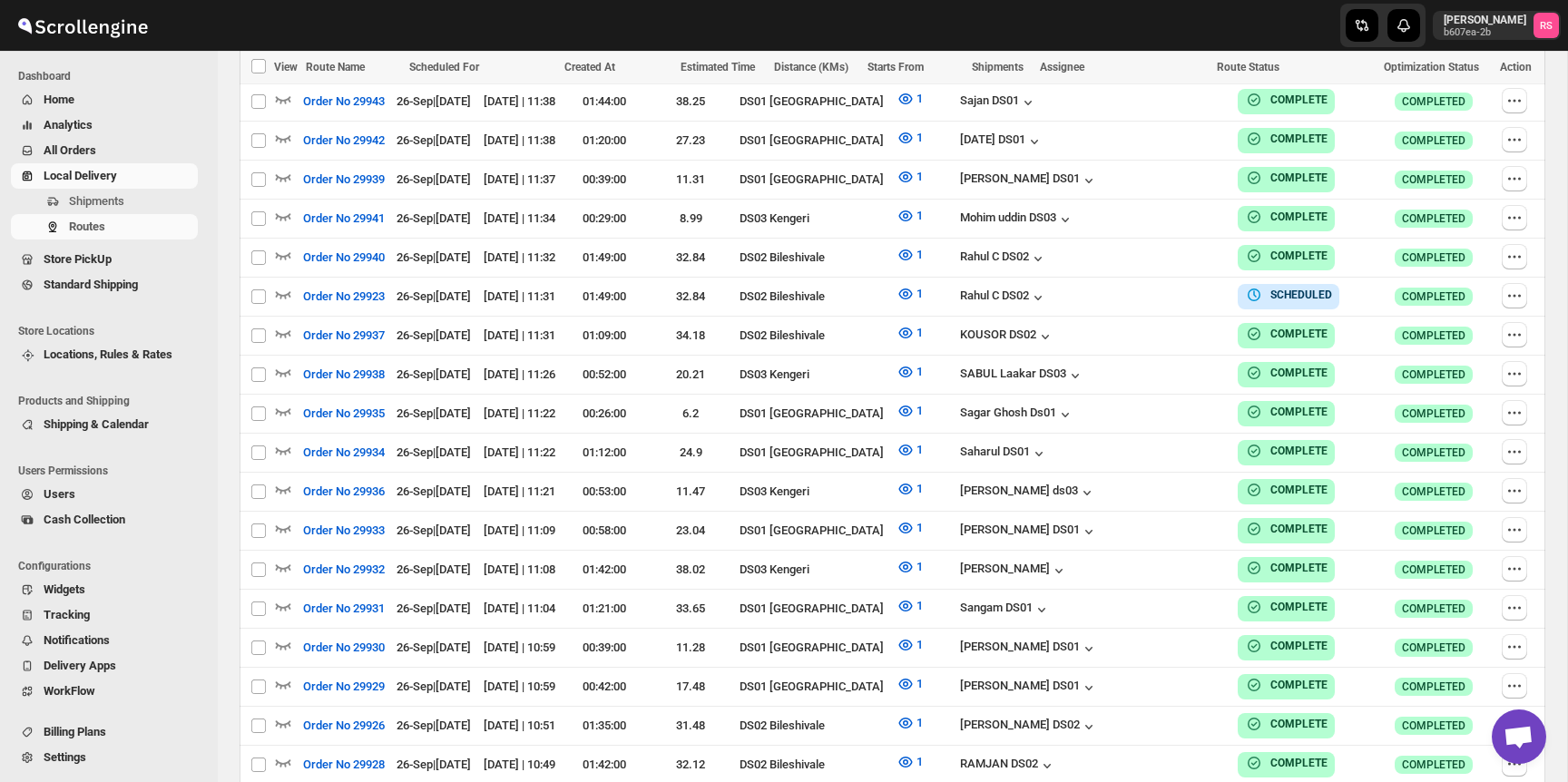
checkbox input "false"
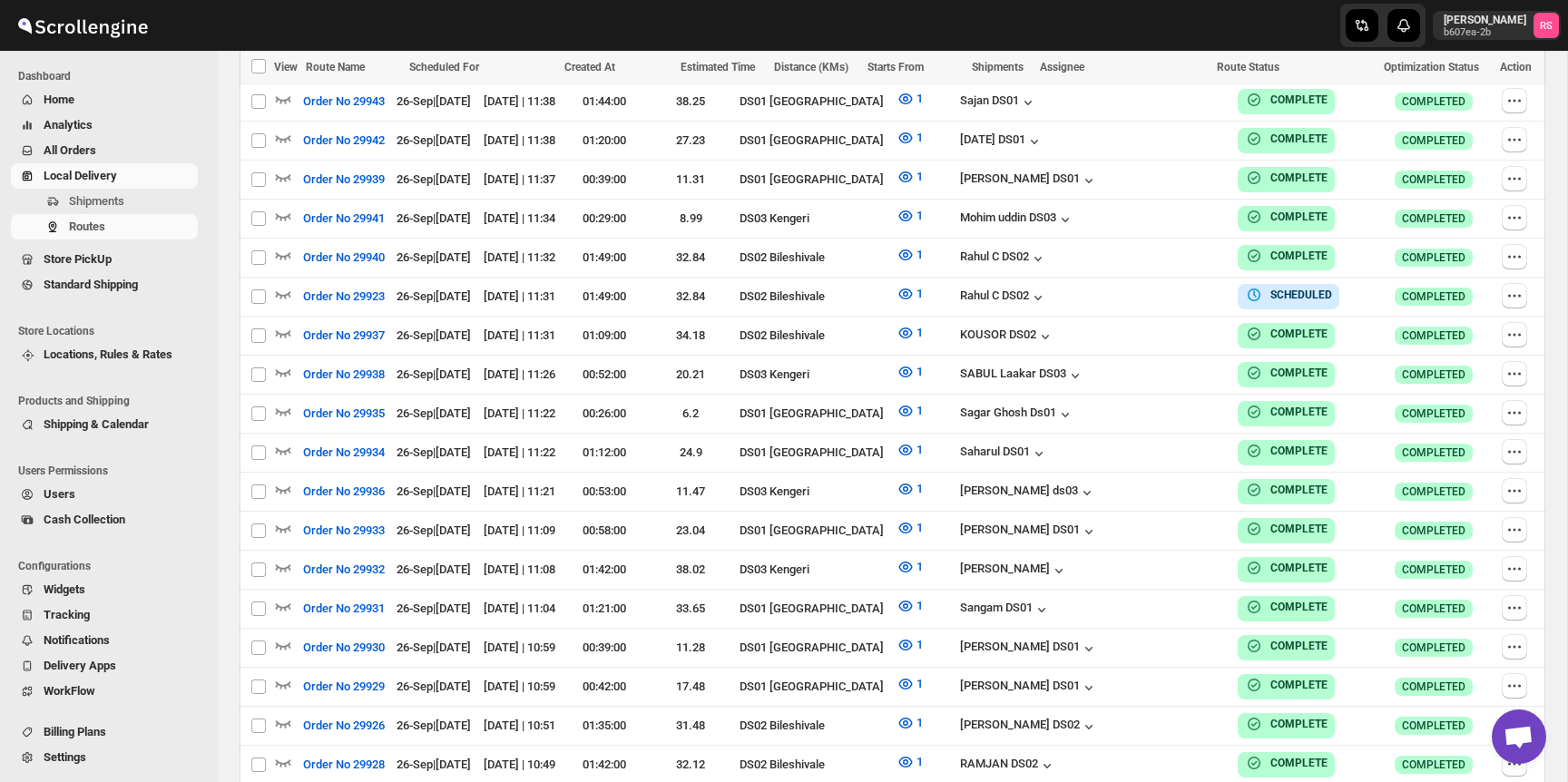
checkbox input "false"
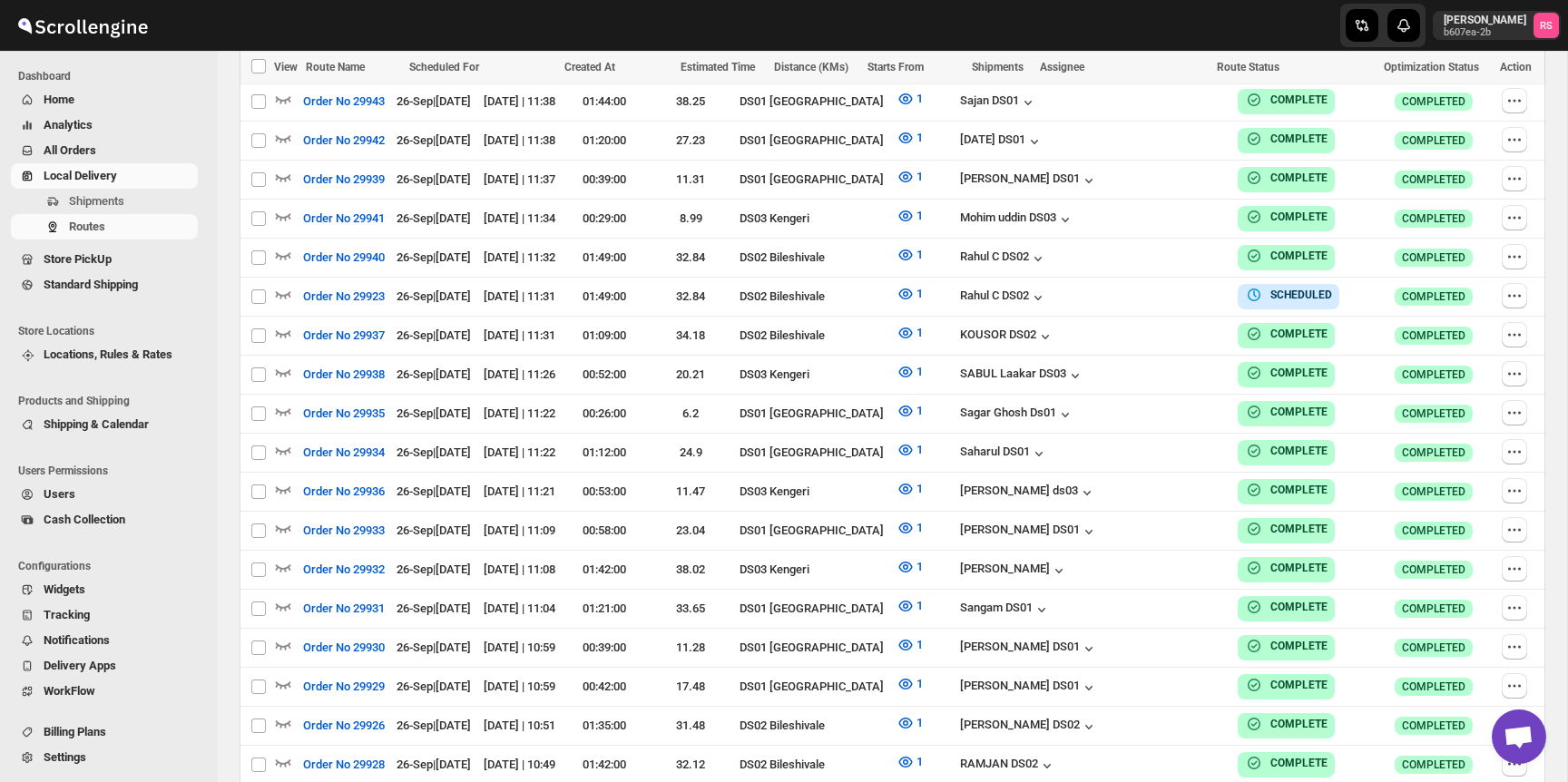
checkbox input "false"
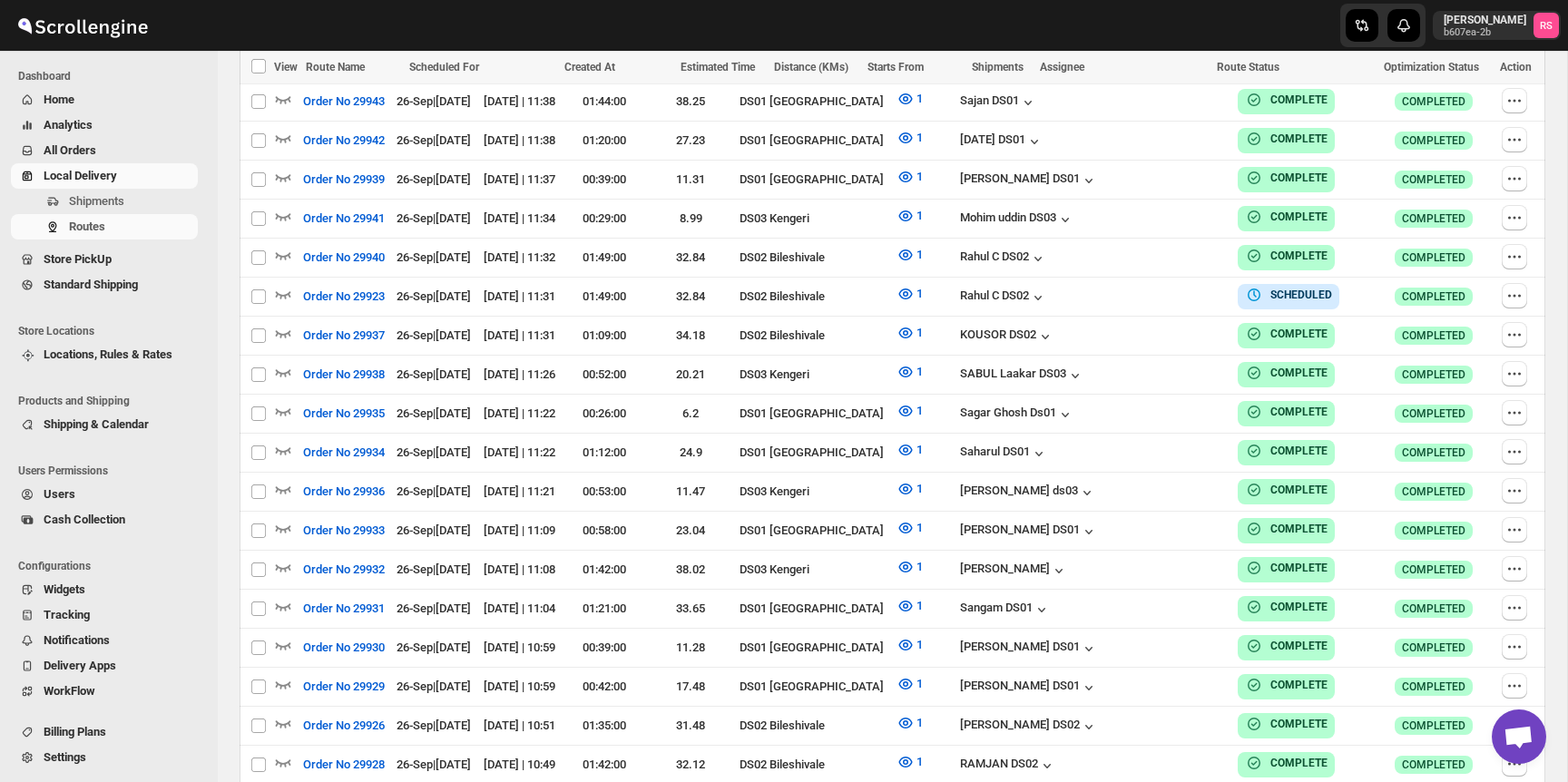
checkbox input "false"
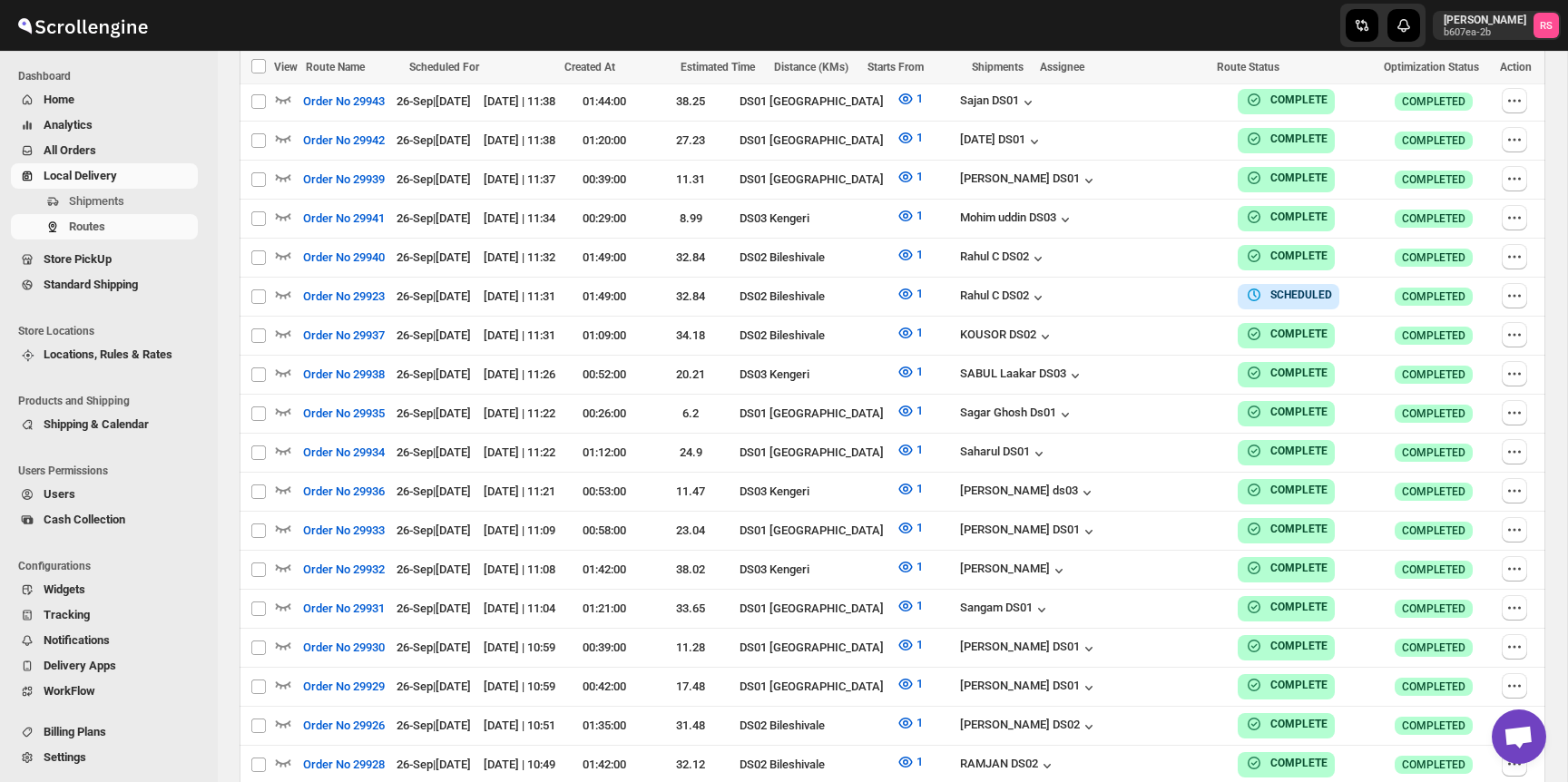
checkbox input "false"
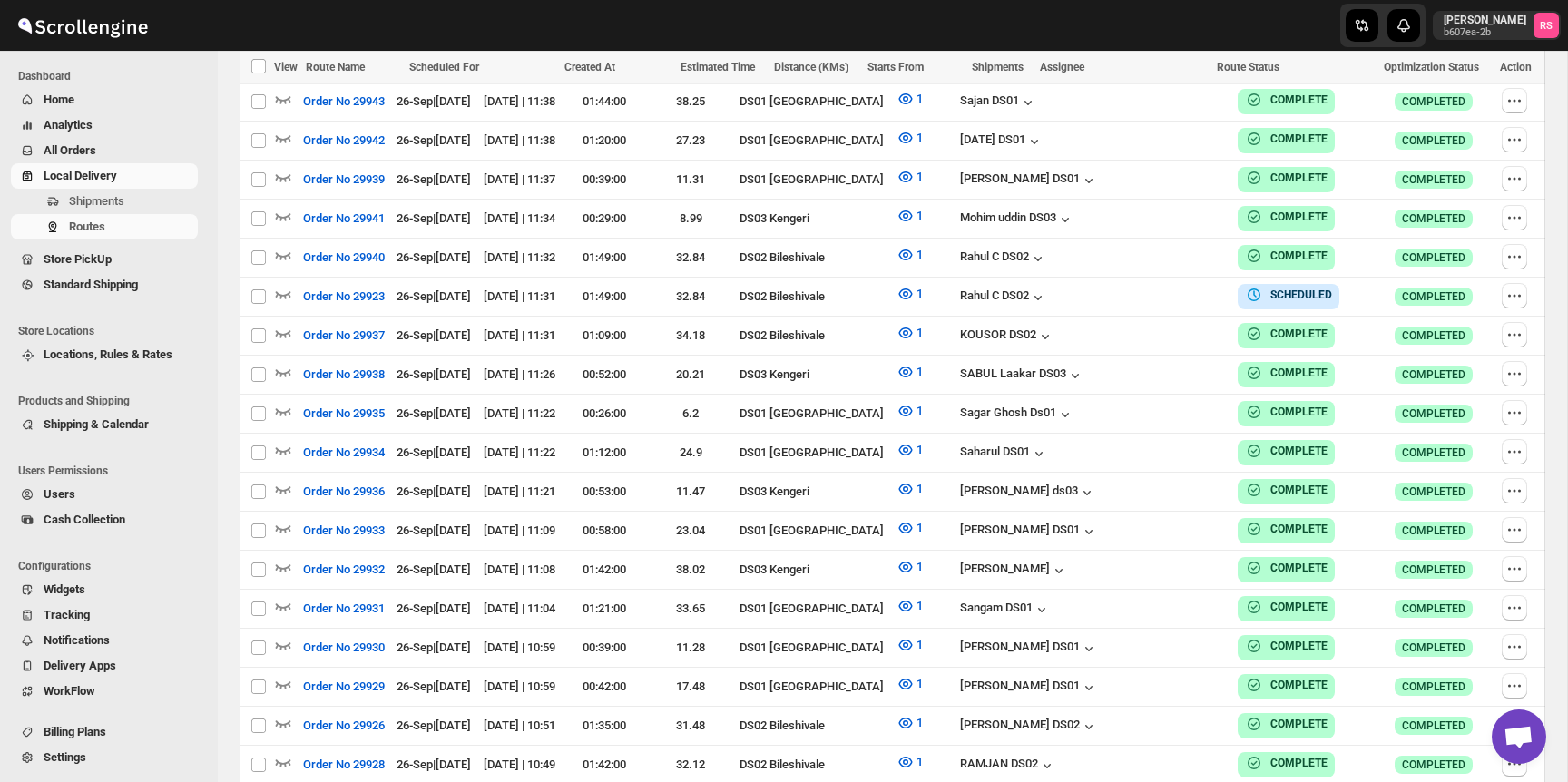
checkbox input "false"
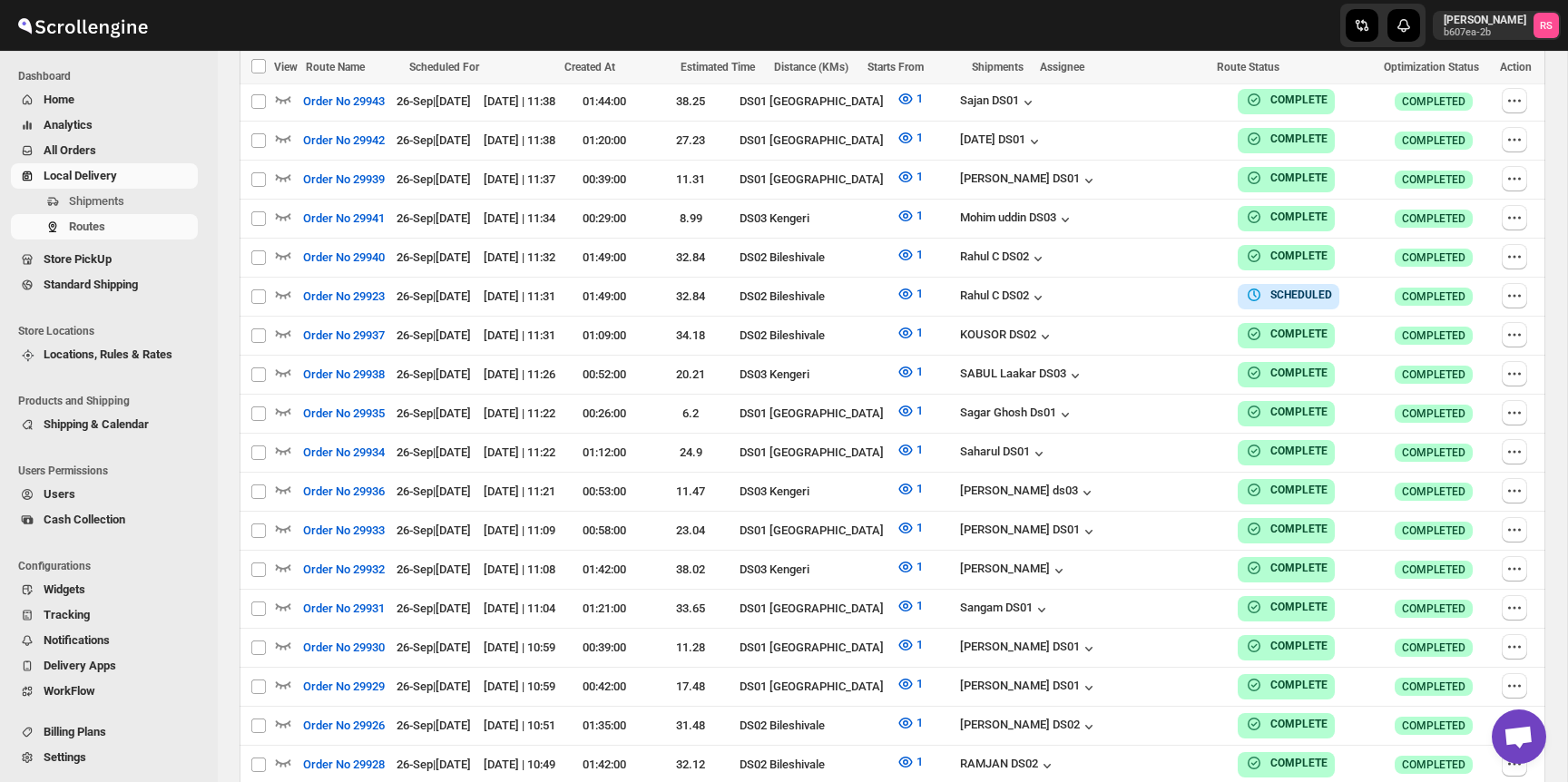
checkbox input "false"
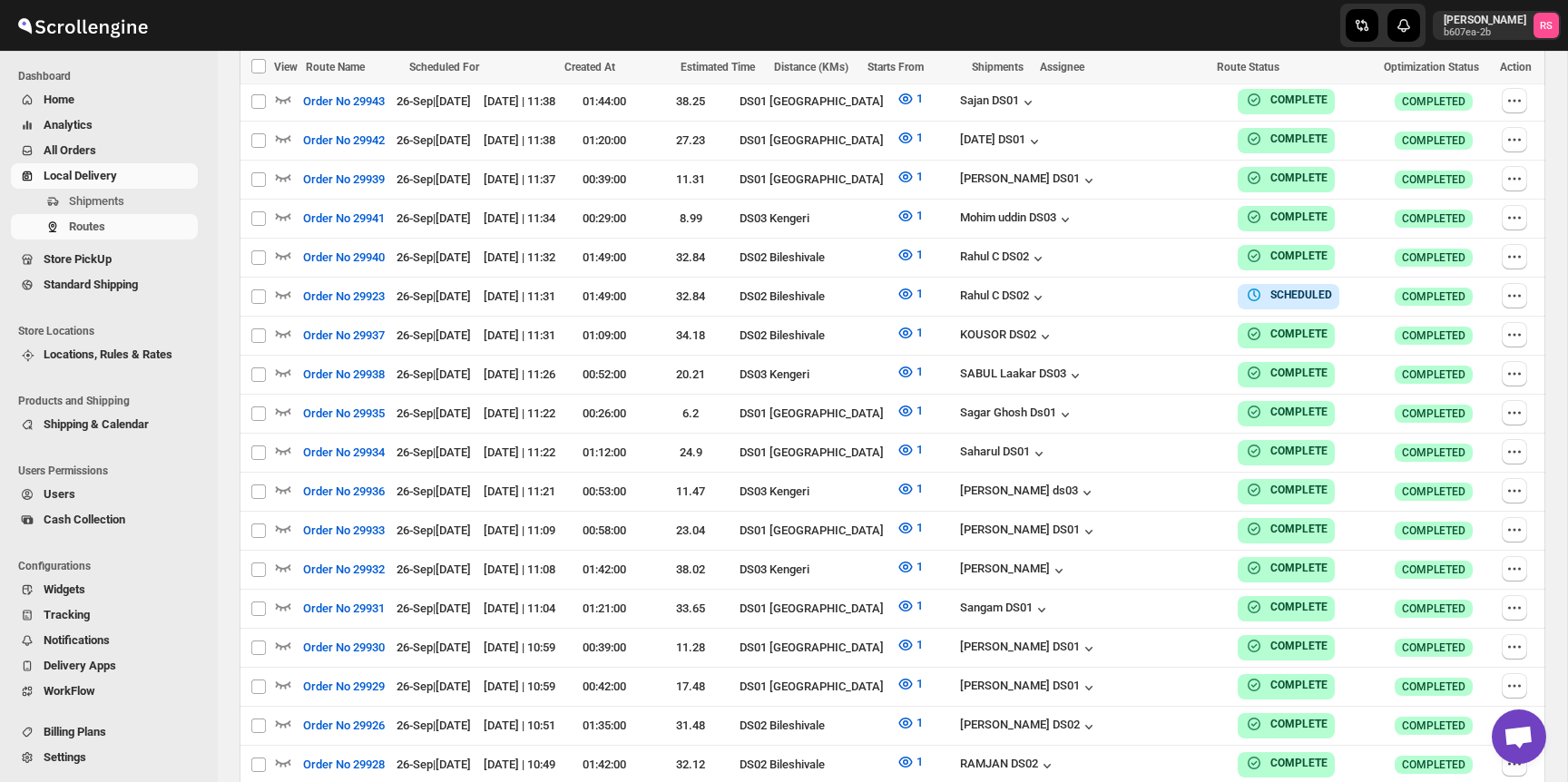
checkbox input "false"
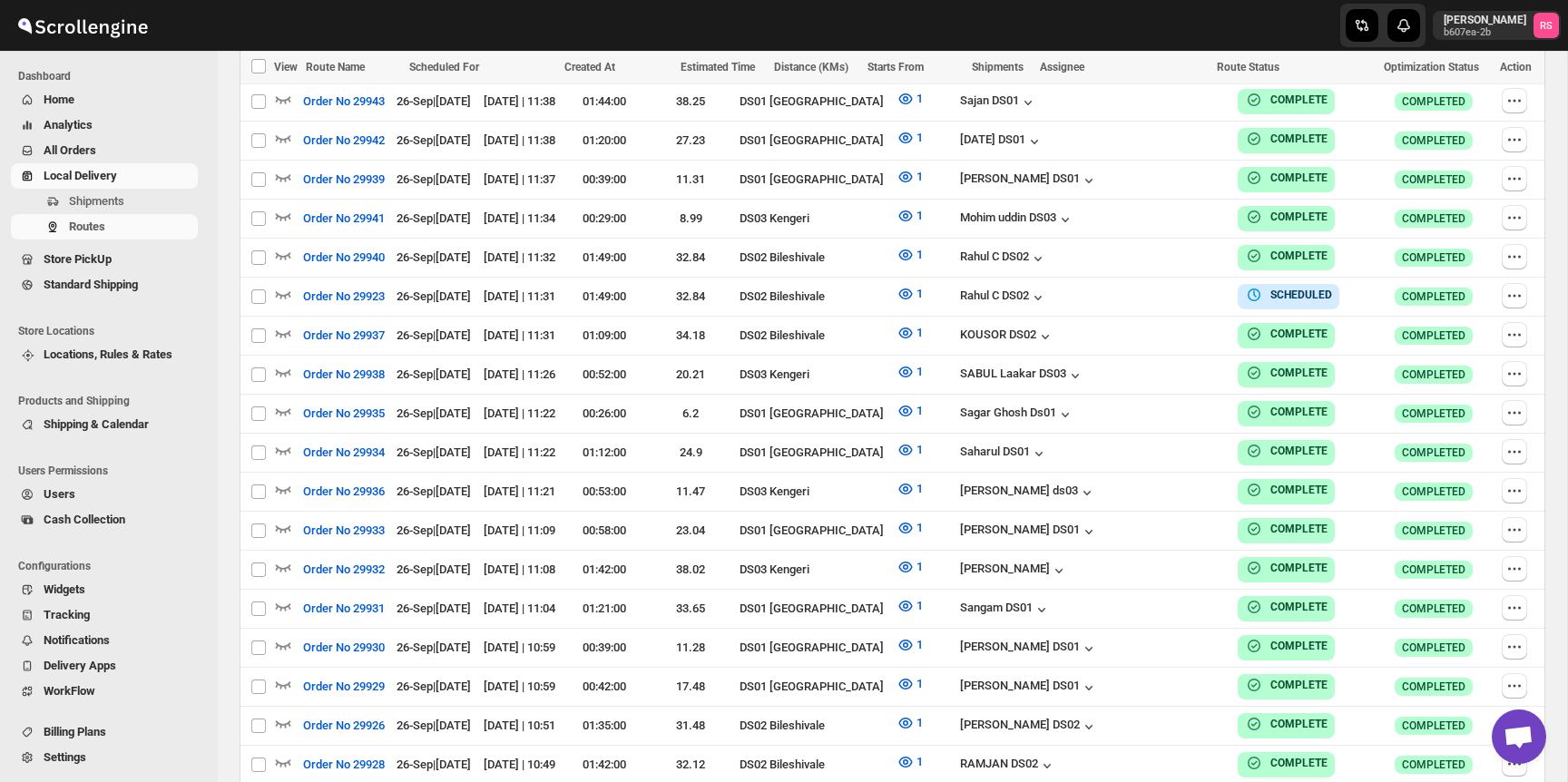
checkbox input "false"
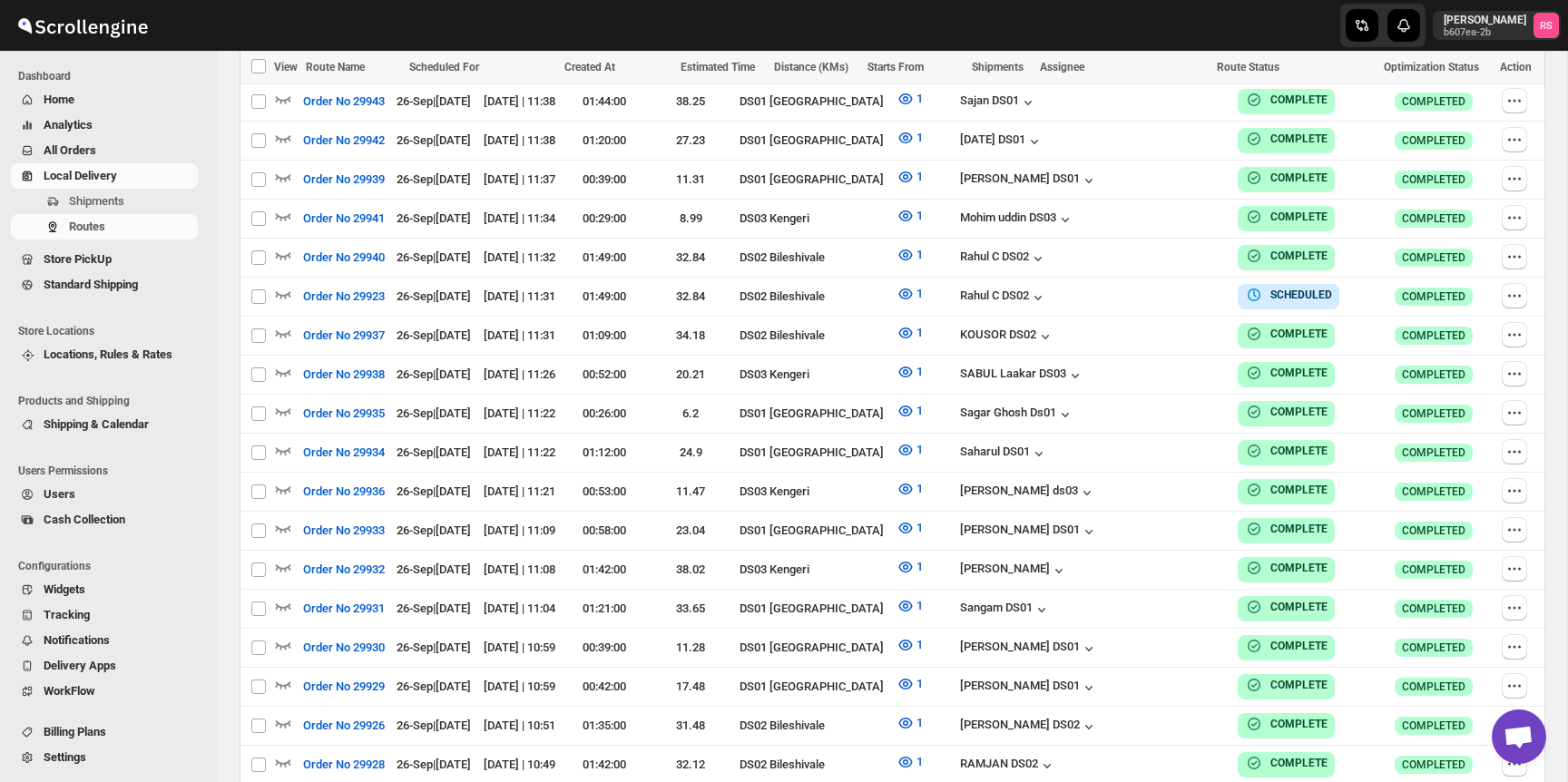
checkbox input "false"
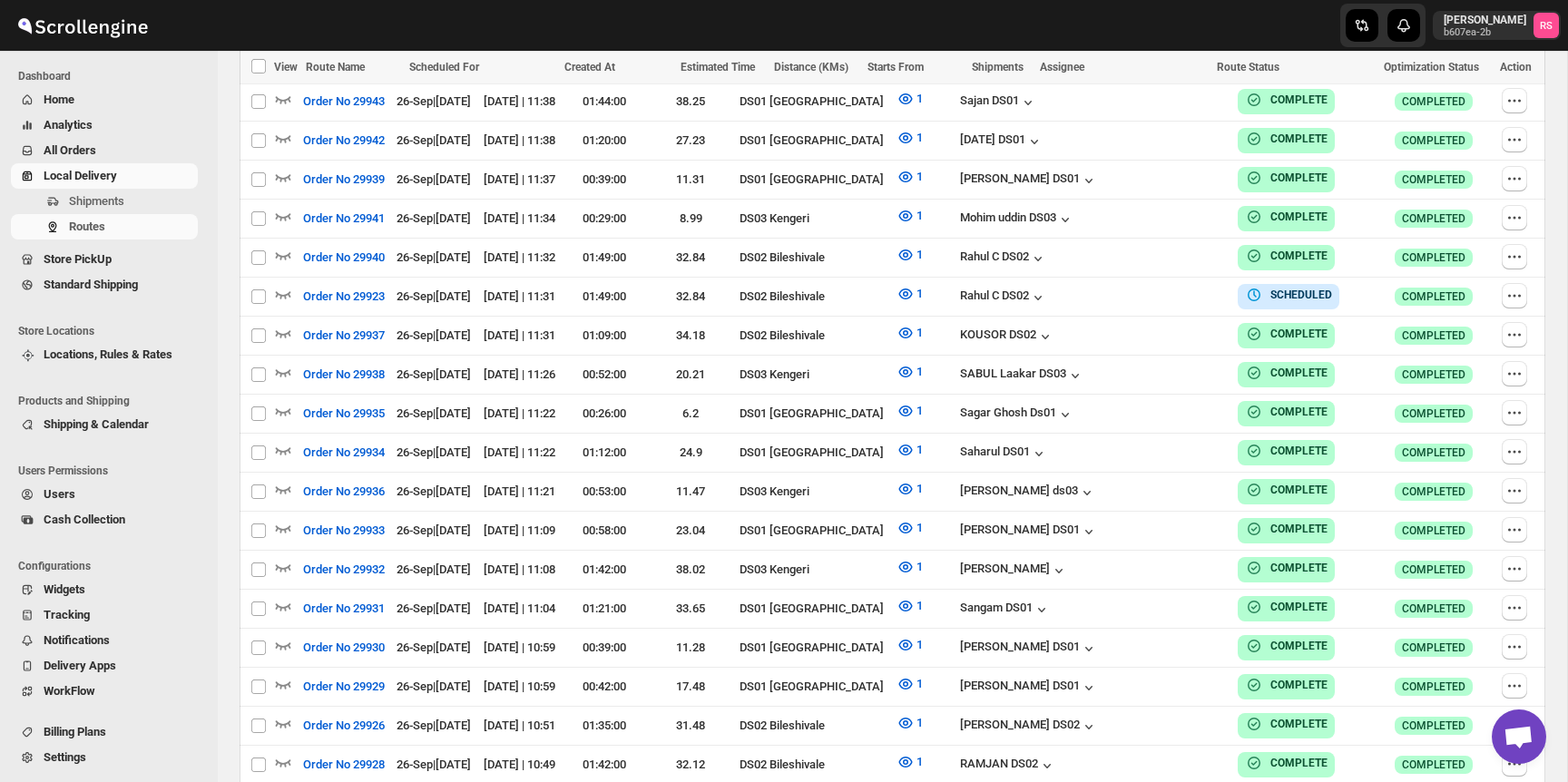
checkbox input "false"
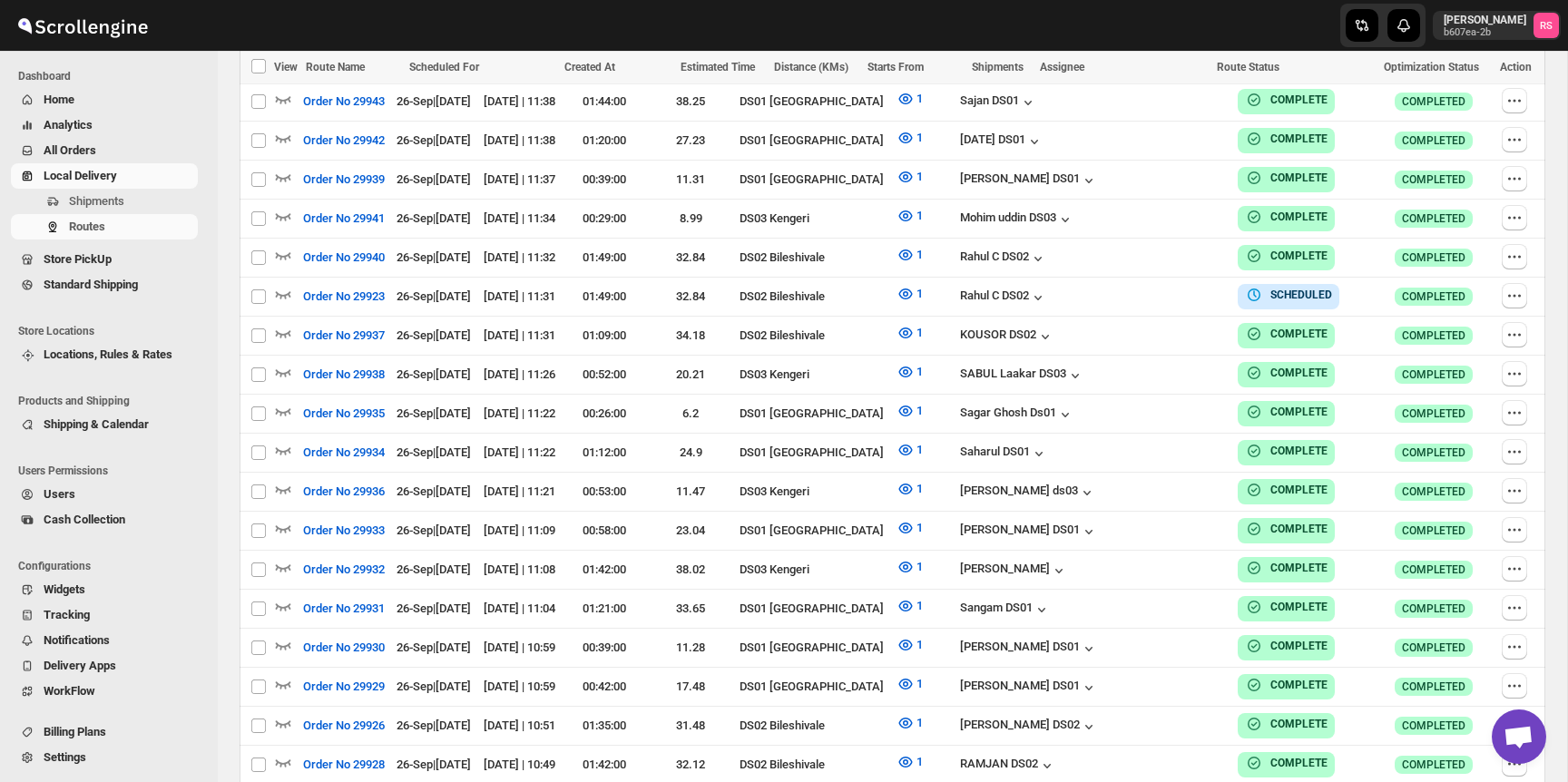
checkbox input "false"
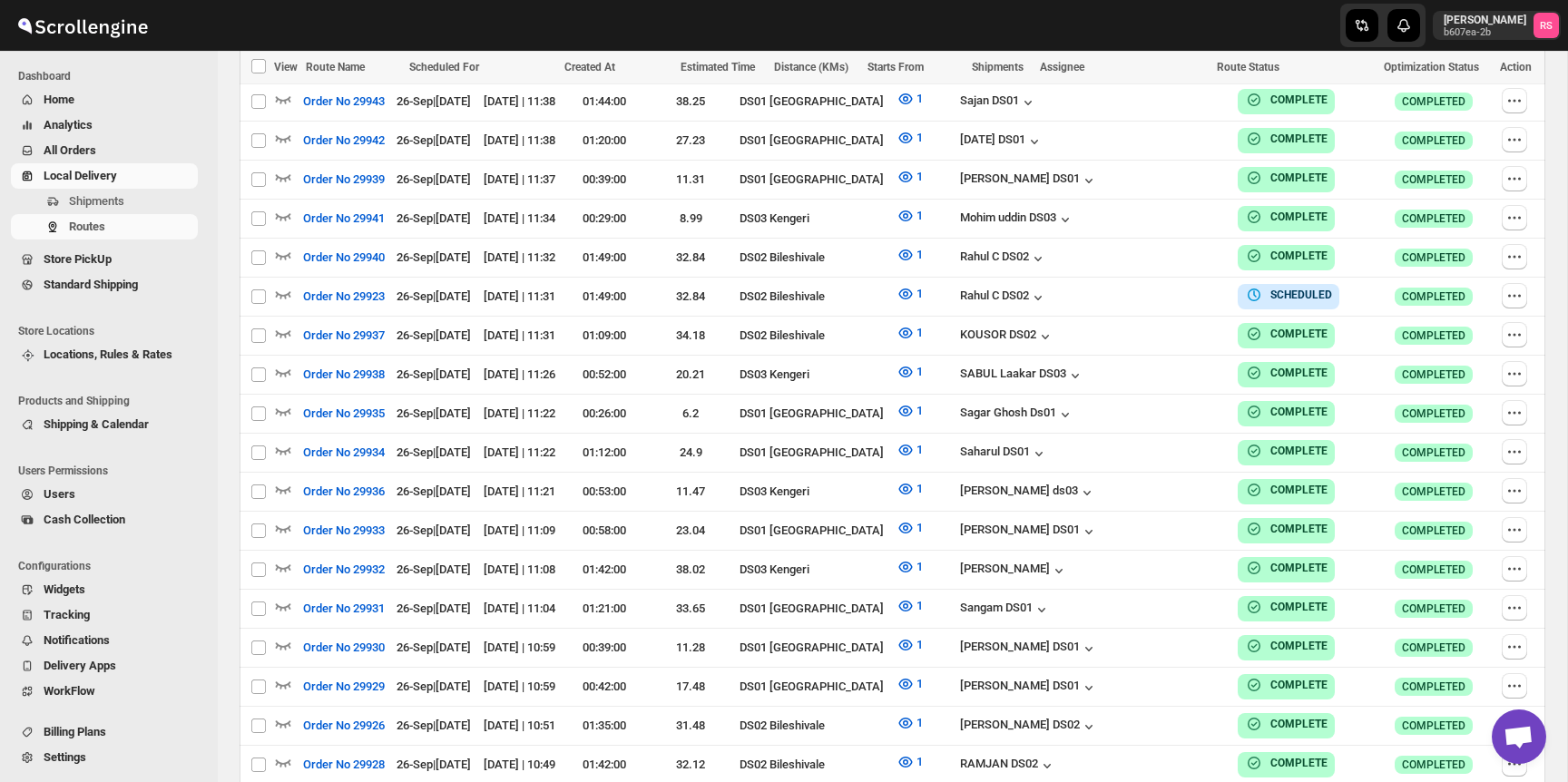
checkbox input "false"
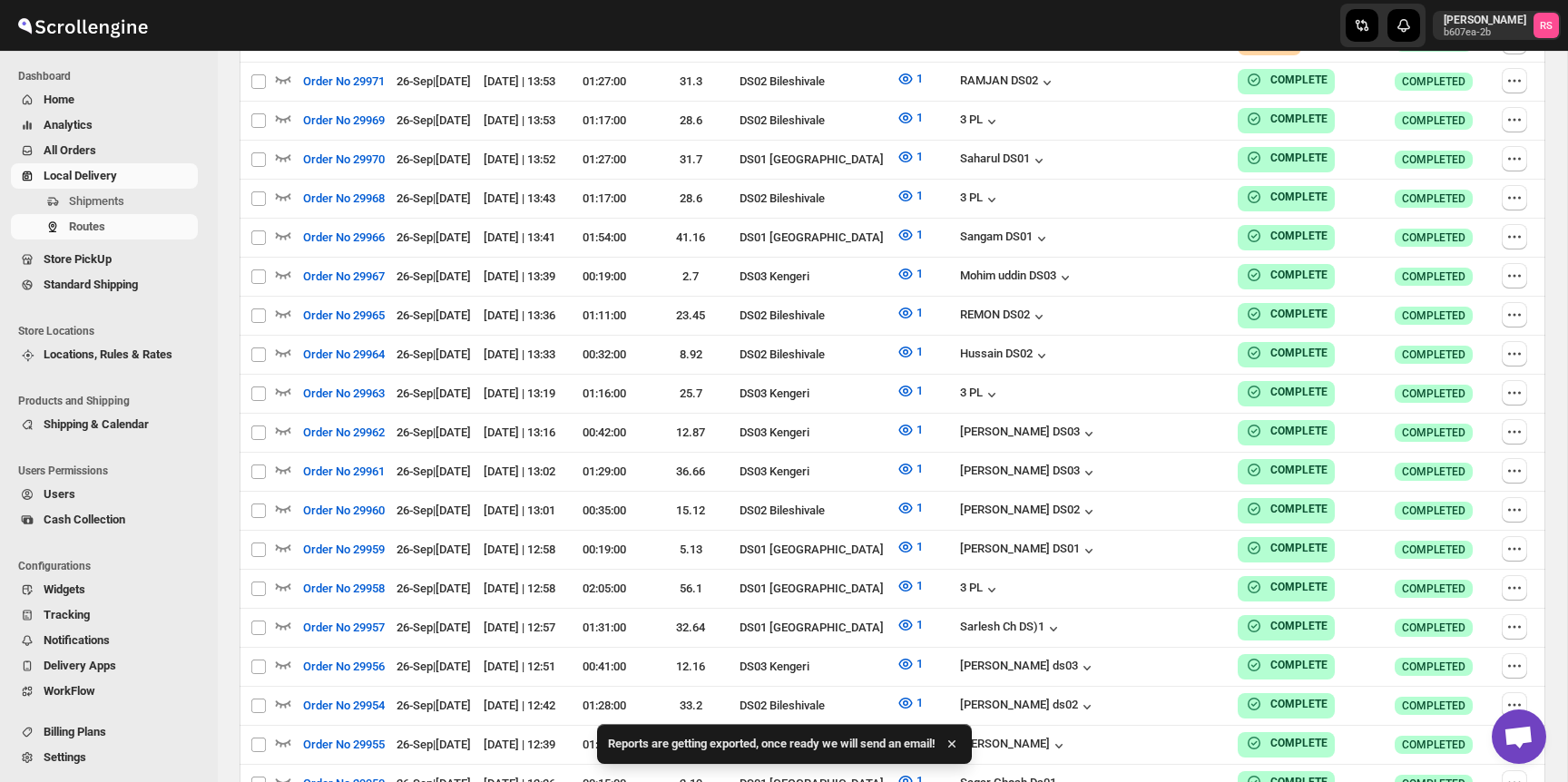
scroll to position [0, 0]
